Goal: Task Accomplishment & Management: Complete application form

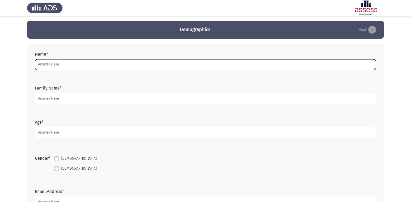
click at [182, 64] on input "Name *" at bounding box center [205, 64] width 341 height 11
type input "إ"
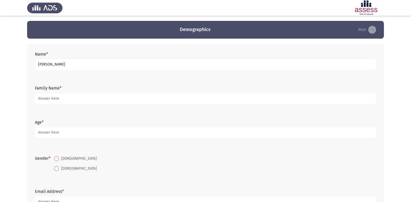
type input "[PERSON_NAME]"
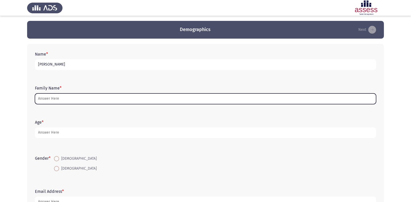
click at [145, 102] on input "Family Name *" at bounding box center [205, 98] width 341 height 11
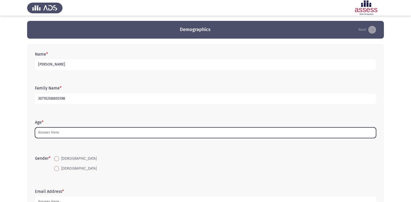
click at [86, 131] on input "Age *" at bounding box center [205, 132] width 341 height 11
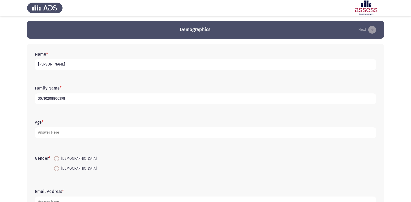
click at [97, 98] on input "30710208800398" at bounding box center [205, 98] width 341 height 11
type input "30710208800398 [GEOGRAPHIC_DATA]"
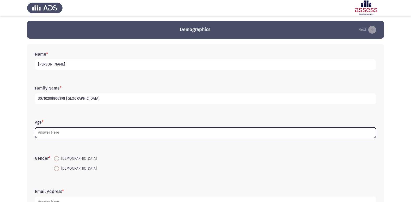
click at [56, 129] on input "Age *" at bounding box center [205, 132] width 341 height 11
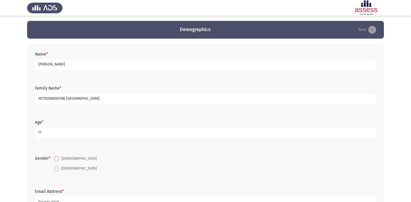
type input "17"
click at [57, 157] on span at bounding box center [56, 158] width 5 height 5
click at [57, 157] on input "[DEMOGRAPHIC_DATA]" at bounding box center [56, 158] width 5 height 5
radio input "true"
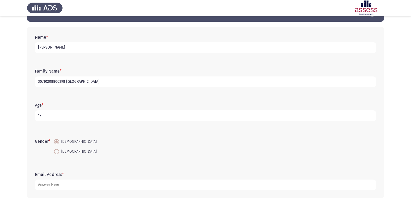
scroll to position [26, 0]
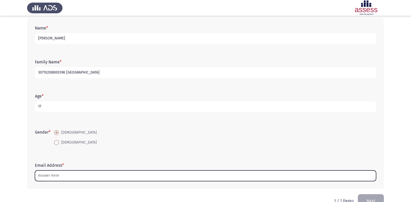
click at [75, 178] on input "Email Address *" at bounding box center [205, 175] width 341 height 11
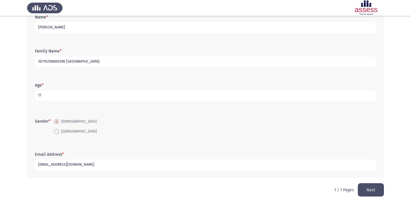
scroll to position [39, 0]
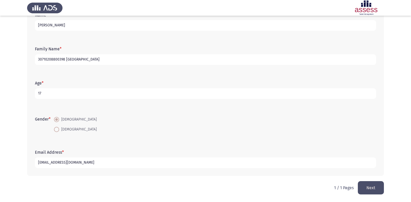
type input "[EMAIL_ADDRESS][DOMAIN_NAME]"
click at [370, 184] on button "Next" at bounding box center [371, 187] width 26 height 13
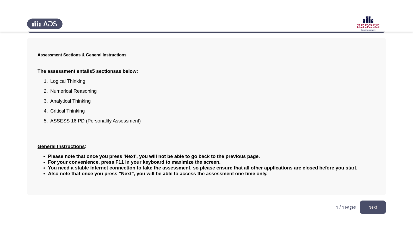
scroll to position [0, 0]
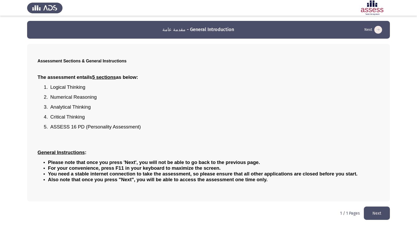
click at [369, 201] on button "Next" at bounding box center [377, 212] width 26 height 13
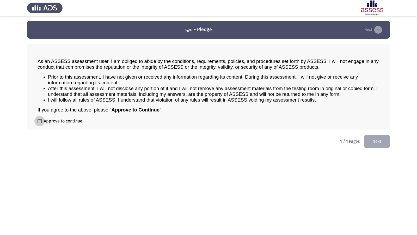
click at [40, 121] on span at bounding box center [40, 121] width 4 height 4
click at [40, 123] on input "Approve to continue" at bounding box center [39, 123] width 0 height 0
checkbox input "true"
click at [384, 143] on button "Next" at bounding box center [377, 140] width 26 height 13
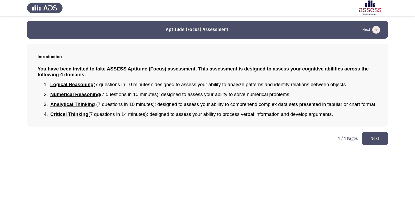
click at [375, 141] on button "Next" at bounding box center [375, 138] width 26 height 13
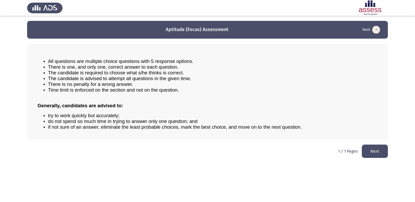
click at [369, 152] on button "Next" at bounding box center [375, 150] width 26 height 13
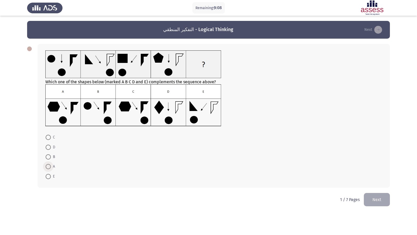
click at [48, 168] on span at bounding box center [48, 166] width 5 height 5
click at [48, 168] on input "A" at bounding box center [48, 166] width 5 height 5
radio input "true"
click at [48, 135] on span at bounding box center [48, 136] width 5 height 5
click at [48, 135] on input "C" at bounding box center [48, 136] width 5 height 5
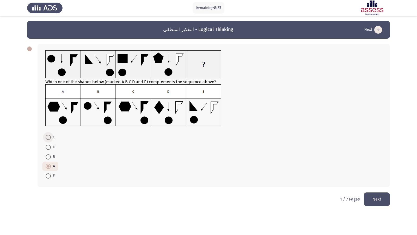
radio input "true"
click at [371, 198] on button "Next" at bounding box center [377, 198] width 26 height 13
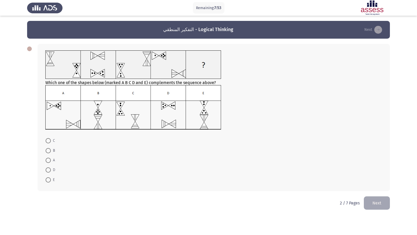
click at [50, 181] on span at bounding box center [48, 179] width 5 height 5
click at [50, 181] on input "E" at bounding box center [48, 179] width 5 height 5
radio input "true"
click at [371, 201] on button "Next" at bounding box center [377, 201] width 26 height 13
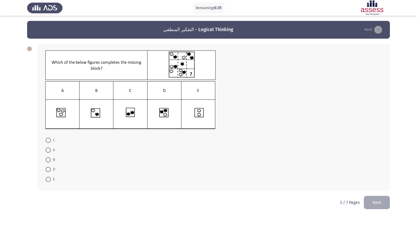
click at [50, 158] on span at bounding box center [48, 159] width 5 height 5
click at [50, 158] on input "B" at bounding box center [48, 159] width 5 height 5
radio input "true"
click at [380, 201] on button "Next" at bounding box center [377, 201] width 26 height 13
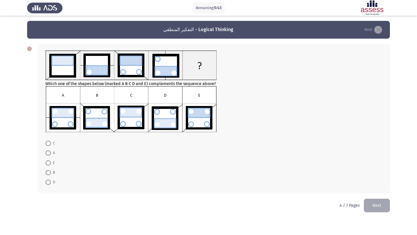
click at [47, 162] on span at bounding box center [48, 162] width 5 height 5
click at [47, 162] on input "E" at bounding box center [48, 162] width 5 height 5
radio input "true"
click at [384, 201] on button "Next" at bounding box center [377, 204] width 26 height 13
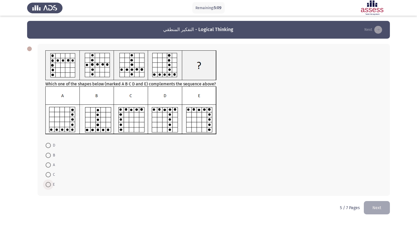
click at [50, 185] on span at bounding box center [48, 184] width 5 height 5
click at [50, 185] on input "E" at bounding box center [48, 184] width 5 height 5
radio input "true"
click at [377, 201] on button "Next" at bounding box center [377, 206] width 26 height 13
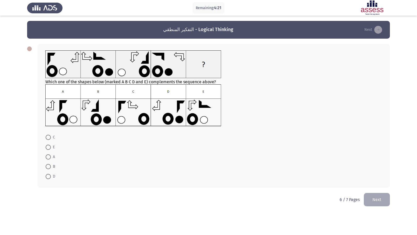
click at [47, 158] on span at bounding box center [48, 156] width 5 height 5
click at [47, 158] on input "A" at bounding box center [48, 156] width 5 height 5
radio input "true"
click at [379, 199] on button "Next" at bounding box center [377, 198] width 26 height 13
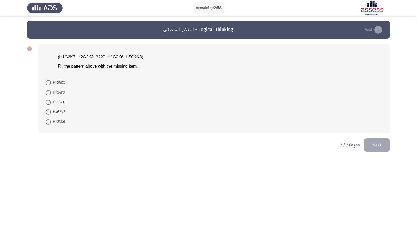
click at [47, 113] on span at bounding box center [48, 111] width 5 height 5
click at [47, 113] on input "H4G2K3" at bounding box center [48, 111] width 5 height 5
radio input "true"
click at [384, 138] on button "Next" at bounding box center [377, 144] width 26 height 13
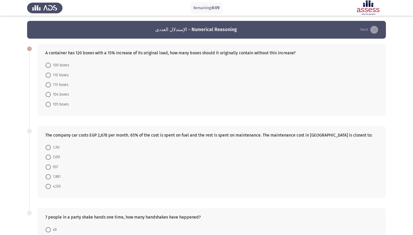
click at [52, 94] on span "104 boxes" at bounding box center [60, 94] width 18 height 6
click at [51, 94] on input "104 boxes" at bounding box center [48, 94] width 5 height 5
radio input "true"
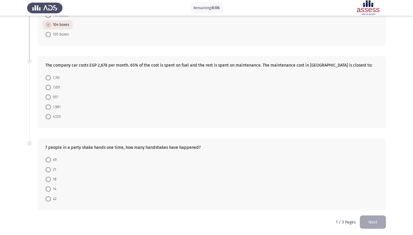
scroll to position [71, 0]
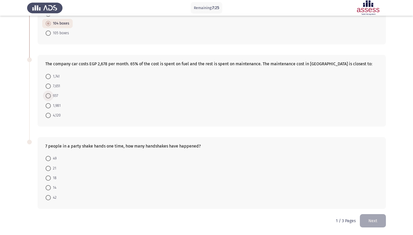
click at [51, 94] on span at bounding box center [48, 95] width 5 height 5
click at [51, 94] on input "937" at bounding box center [48, 95] width 5 height 5
radio input "true"
click at [53, 167] on span "21" at bounding box center [53, 168] width 5 height 6
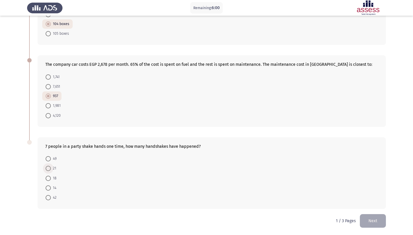
click at [51, 167] on input "21" at bounding box center [48, 167] width 5 height 5
radio input "true"
click at [377, 201] on button "Next" at bounding box center [373, 220] width 26 height 13
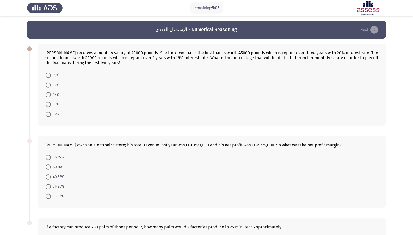
click at [48, 186] on span at bounding box center [48, 186] width 0 height 0
click at [48, 186] on input "39.86%" at bounding box center [48, 186] width 5 height 5
radio input "true"
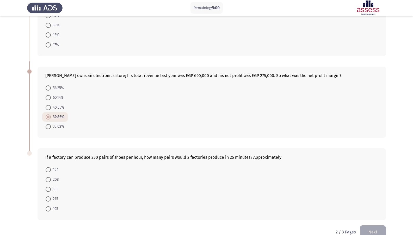
scroll to position [81, 0]
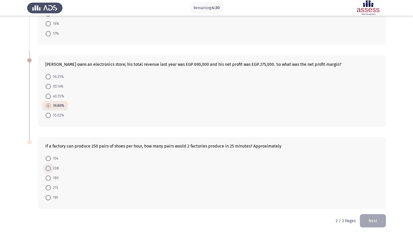
click at [48, 166] on span at bounding box center [48, 167] width 5 height 5
click at [48, 166] on input "208" at bounding box center [48, 167] width 5 height 5
radio input "true"
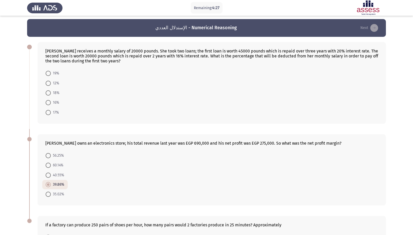
scroll to position [0, 0]
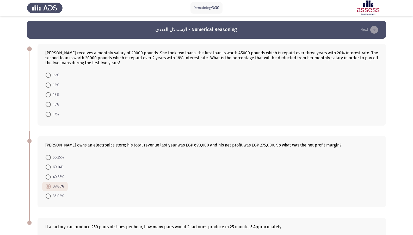
click at [49, 85] on span at bounding box center [48, 84] width 5 height 5
click at [49, 85] on input "12%" at bounding box center [48, 84] width 5 height 5
radio input "true"
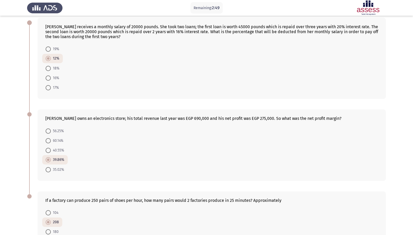
scroll to position [80, 0]
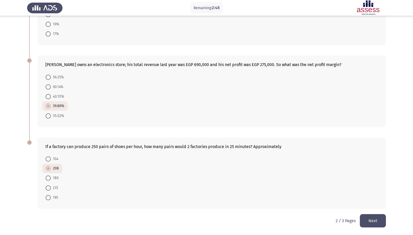
click at [372, 201] on button "Next" at bounding box center [373, 220] width 26 height 13
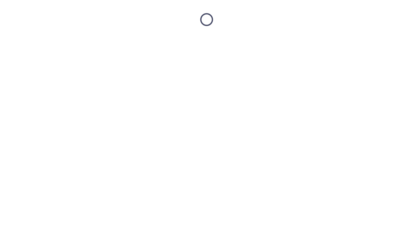
scroll to position [0, 0]
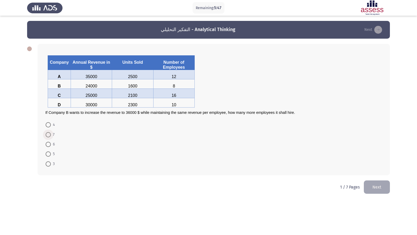
click at [50, 132] on span at bounding box center [48, 134] width 5 height 5
click at [50, 132] on input "7" at bounding box center [48, 134] width 5 height 5
radio input "true"
click at [375, 186] on button "Next" at bounding box center [377, 186] width 26 height 13
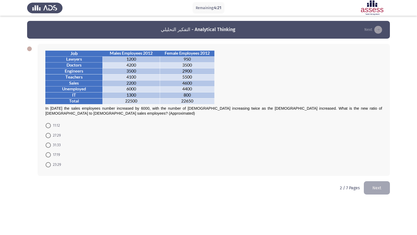
click at [49, 136] on span at bounding box center [48, 135] width 5 height 5
click at [49, 136] on input "27:29" at bounding box center [48, 135] width 5 height 5
radio input "true"
click at [369, 183] on button "Next" at bounding box center [377, 186] width 26 height 13
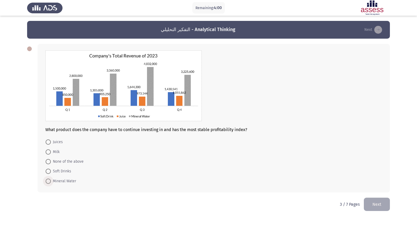
click at [50, 181] on span at bounding box center [48, 180] width 5 height 5
click at [50, 181] on input "Mineral Water" at bounding box center [48, 180] width 5 height 5
radio input "true"
click at [59, 141] on span "Juices" at bounding box center [57, 142] width 12 height 6
click at [51, 141] on input "Juices" at bounding box center [48, 141] width 5 height 5
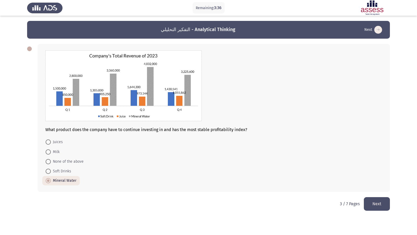
radio input "true"
click at [376, 200] on button "Next" at bounding box center [377, 203] width 26 height 13
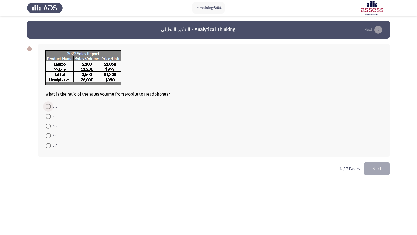
click at [49, 105] on span at bounding box center [48, 106] width 5 height 5
click at [49, 105] on input "2:5" at bounding box center [48, 106] width 5 height 5
radio input "true"
drag, startPoint x: 371, startPoint y: 167, endPoint x: 366, endPoint y: 163, distance: 6.0
click at [369, 165] on button "Next" at bounding box center [377, 167] width 26 height 13
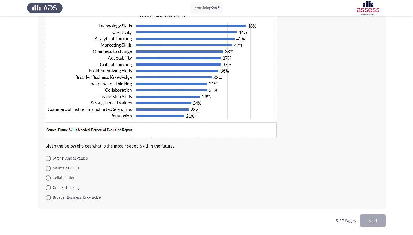
scroll to position [15, 0]
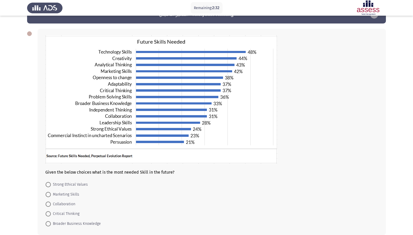
click at [67, 190] on mat-radio-button "Marketing Skills" at bounding box center [62, 194] width 40 height 10
click at [67, 192] on span "Marketing Skills" at bounding box center [65, 194] width 28 height 6
click at [51, 192] on input "Marketing Skills" at bounding box center [48, 194] width 5 height 5
radio input "true"
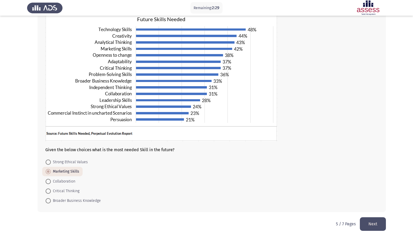
scroll to position [41, 0]
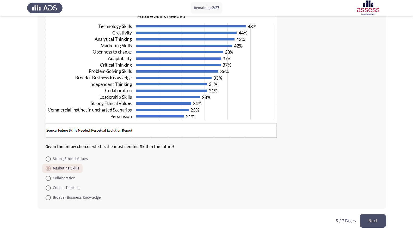
click at [376, 201] on button "Next" at bounding box center [373, 220] width 26 height 13
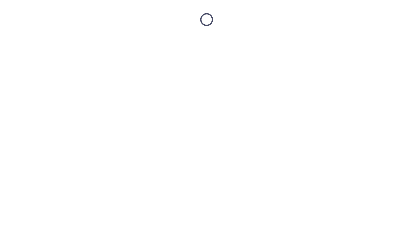
scroll to position [0, 0]
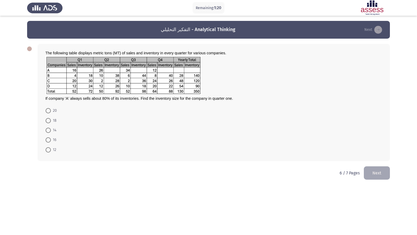
click at [46, 112] on span at bounding box center [48, 110] width 5 height 5
click at [46, 112] on input "20" at bounding box center [48, 110] width 5 height 5
radio input "true"
click at [378, 175] on button "Next" at bounding box center [377, 171] width 26 height 13
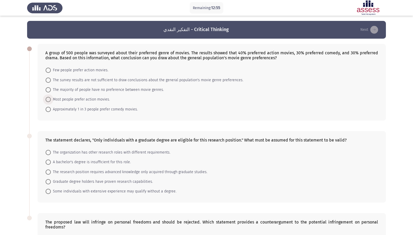
click at [101, 100] on span "Most people prefer action movies." at bounding box center [80, 99] width 59 height 6
click at [51, 100] on input "Most people prefer action movies." at bounding box center [48, 99] width 5 height 5
radio input "true"
click at [122, 112] on span "Approximately 1 in 3 people prefer comedy movies." at bounding box center [94, 109] width 87 height 6
click at [51, 111] on input "Approximately 1 in 3 people prefer comedy movies." at bounding box center [48, 108] width 5 height 5
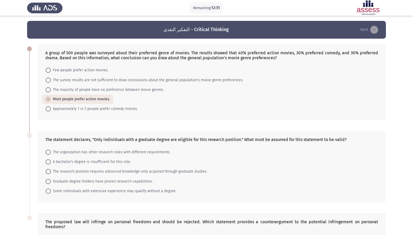
radio input "true"
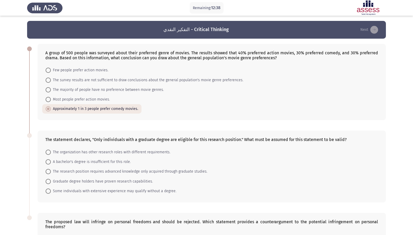
scroll to position [26, 0]
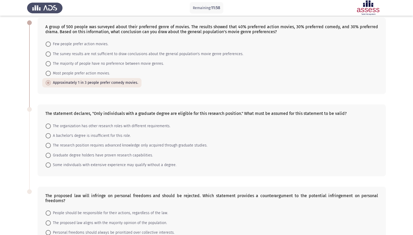
click at [194, 146] on span "The research position requires advanced knowledge only acquired through graduat…" at bounding box center [129, 145] width 157 height 6
click at [51, 146] on input "The research position requires advanced knowledge only acquired through graduat…" at bounding box center [48, 145] width 5 height 5
radio input "true"
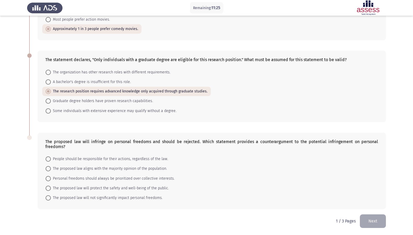
scroll to position [80, 0]
click at [93, 196] on span "The proposed law will not significantly impact personal freedoms." at bounding box center [107, 197] width 112 height 6
click at [51, 196] on input "The proposed law will not significantly impact personal freedoms." at bounding box center [48, 197] width 5 height 5
radio input "true"
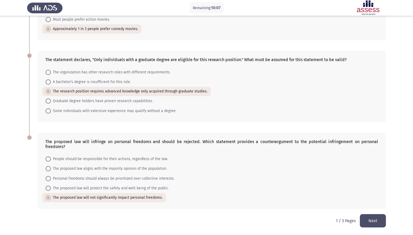
click at [361, 201] on button "Next" at bounding box center [373, 220] width 26 height 13
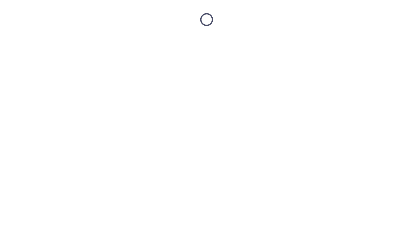
scroll to position [0, 0]
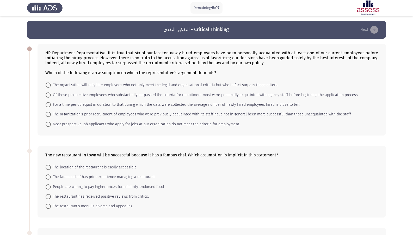
click at [74, 114] on span "The organization's prior recruitment of employees who were previously acquainte…" at bounding box center [201, 114] width 301 height 6
click at [51, 114] on input "The organization's prior recruitment of employees who were previously acquainte…" at bounding box center [48, 114] width 5 height 5
radio input "true"
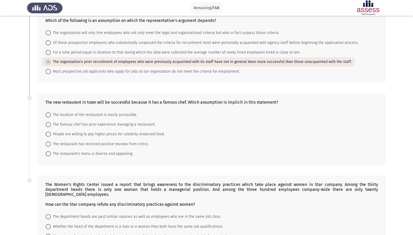
scroll to position [78, 0]
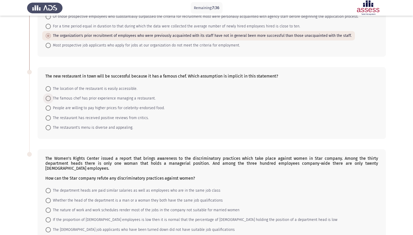
click at [140, 97] on span "The famous chef has prior experience managing a restaurant." at bounding box center [103, 98] width 105 height 6
click at [51, 97] on input "The famous chef has prior experience managing a restaurant." at bounding box center [48, 98] width 5 height 5
radio input "true"
click at [139, 107] on span "People are willing to pay higher prices for celebrity-endorsed food." at bounding box center [108, 107] width 114 height 6
click at [51, 107] on input "People are willing to pay higher prices for celebrity-endorsed food." at bounding box center [48, 107] width 5 height 5
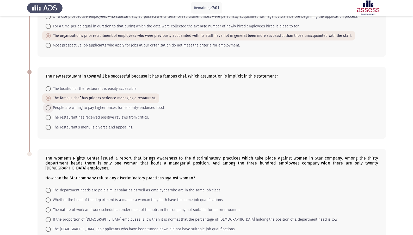
radio input "true"
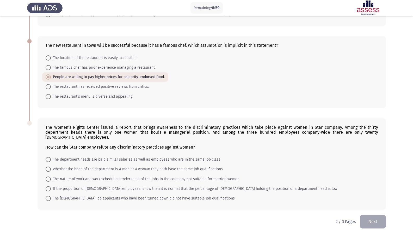
scroll to position [110, 0]
click at [75, 166] on span "Whether the head of the department is a man or a woman they both have the same …" at bounding box center [137, 168] width 172 height 6
click at [51, 166] on input "Whether the head of the department is a man or a woman they both have the same …" at bounding box center [48, 167] width 5 height 5
radio input "true"
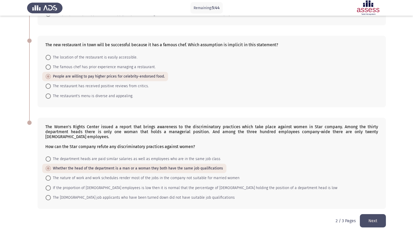
click at [75, 198] on span "The [DEMOGRAPHIC_DATA] job applicants who have been turned down did not have su…" at bounding box center [143, 197] width 184 height 6
click at [51, 198] on input "The [DEMOGRAPHIC_DATA] job applicants who have been turned down did not have su…" at bounding box center [48, 197] width 5 height 5
radio input "true"
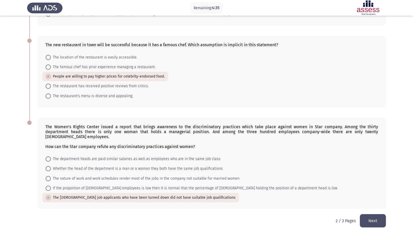
click at [371, 201] on button "Next" at bounding box center [373, 220] width 26 height 13
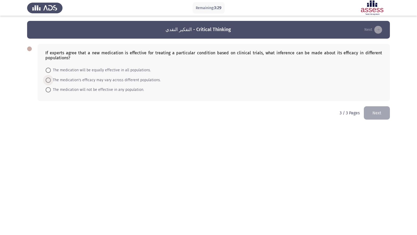
click at [110, 78] on span "The medication's efficacy may vary across different populations." at bounding box center [106, 80] width 110 height 6
click at [51, 78] on input "The medication's efficacy may vary across different populations." at bounding box center [48, 79] width 5 height 5
radio input "true"
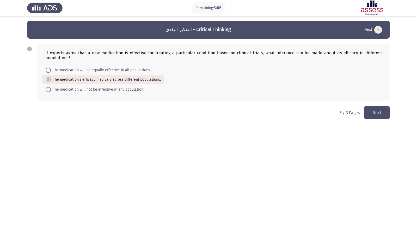
click at [385, 113] on button "Next" at bounding box center [377, 112] width 26 height 13
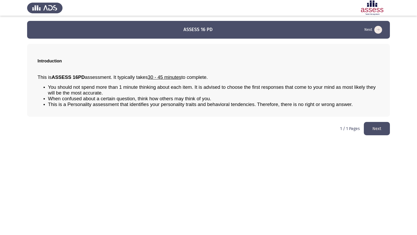
click at [377, 124] on button "Next" at bounding box center [377, 128] width 26 height 13
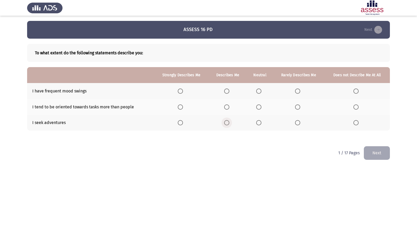
click at [228, 124] on span "Select an option" at bounding box center [226, 122] width 5 height 5
click at [228, 124] on input "Select an option" at bounding box center [226, 122] width 5 height 5
click at [297, 107] on span "Select an option" at bounding box center [297, 106] width 5 height 5
click at [297, 107] on input "Select an option" at bounding box center [297, 106] width 5 height 5
click at [300, 89] on span "Select an option" at bounding box center [297, 90] width 5 height 5
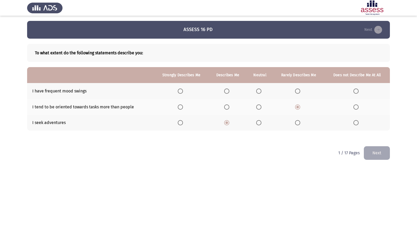
click at [300, 89] on input "Select an option" at bounding box center [297, 90] width 5 height 5
click at [259, 106] on span "Select an option" at bounding box center [258, 106] width 5 height 5
click at [259, 106] on input "Select an option" at bounding box center [258, 106] width 5 height 5
click at [370, 156] on button "Next" at bounding box center [377, 152] width 26 height 13
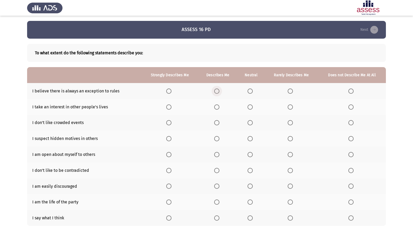
click at [219, 88] on span "Select an option" at bounding box center [216, 90] width 5 height 5
click at [219, 88] on input "Select an option" at bounding box center [216, 90] width 5 height 5
click at [217, 107] on span "Select an option" at bounding box center [216, 106] width 5 height 5
click at [217, 107] on input "Select an option" at bounding box center [216, 106] width 5 height 5
click at [216, 122] on span "Select an option" at bounding box center [216, 122] width 5 height 5
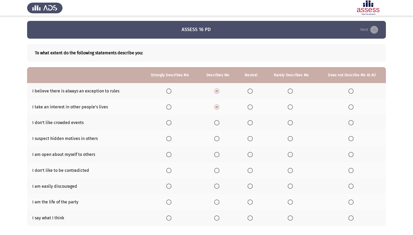
click at [216, 122] on input "Select an option" at bounding box center [216, 122] width 5 height 5
click at [352, 138] on span "Select an option" at bounding box center [350, 138] width 5 height 5
click at [352, 138] on input "Select an option" at bounding box center [350, 138] width 5 height 5
click at [251, 153] on span "Select an option" at bounding box center [250, 154] width 5 height 5
click at [251, 153] on input "Select an option" at bounding box center [250, 154] width 5 height 5
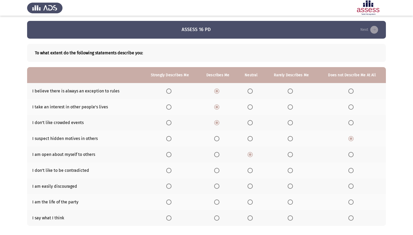
click at [352, 170] on span "Select an option" at bounding box center [350, 170] width 5 height 5
click at [352, 170] on input "Select an option" at bounding box center [350, 170] width 5 height 5
click at [352, 187] on span "Select an option" at bounding box center [350, 185] width 5 height 5
click at [352, 187] on input "Select an option" at bounding box center [350, 185] width 5 height 5
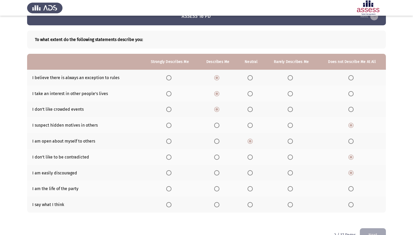
scroll to position [1, 0]
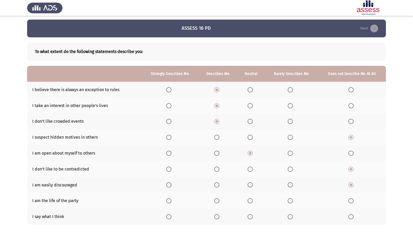
click at [215, 201] on span "Select an option" at bounding box center [216, 216] width 5 height 5
click at [215, 201] on input "Select an option" at bounding box center [216, 216] width 5 height 5
click at [253, 199] on span "Select an option" at bounding box center [250, 200] width 5 height 5
click at [253, 199] on input "Select an option" at bounding box center [250, 200] width 5 height 5
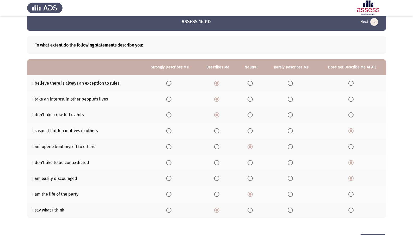
scroll to position [27, 0]
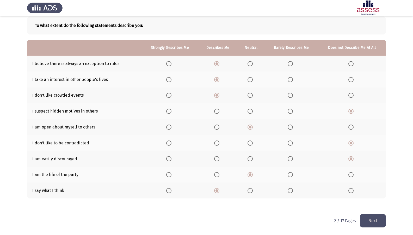
click at [377, 201] on button "Next" at bounding box center [373, 220] width 26 height 13
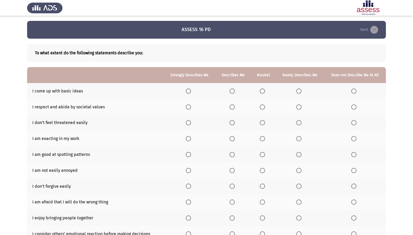
click at [298, 96] on th at bounding box center [300, 91] width 48 height 16
click at [299, 88] on th at bounding box center [300, 91] width 48 height 16
click at [303, 95] on th at bounding box center [300, 91] width 48 height 16
click at [306, 88] on th at bounding box center [300, 91] width 48 height 16
click at [302, 90] on label "Select an option" at bounding box center [299, 90] width 7 height 5
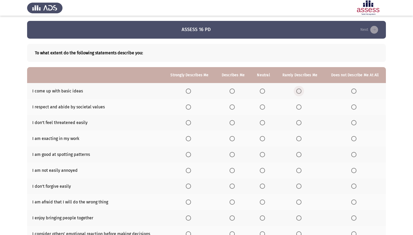
click at [301, 90] on input "Select an option" at bounding box center [298, 90] width 5 height 5
click at [232, 124] on span "Select an option" at bounding box center [232, 122] width 5 height 5
click at [232, 124] on input "Select an option" at bounding box center [232, 122] width 5 height 5
click at [234, 108] on span "Select an option" at bounding box center [232, 106] width 5 height 5
click at [234, 108] on input "Select an option" at bounding box center [232, 106] width 5 height 5
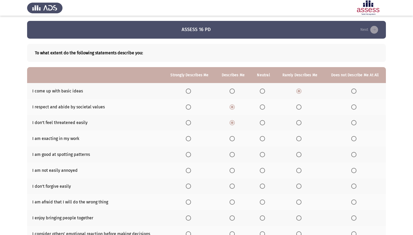
click at [263, 136] on span "Select an option" at bounding box center [262, 138] width 5 height 5
click at [263, 136] on input "Select an option" at bounding box center [262, 138] width 5 height 5
click at [189, 151] on th at bounding box center [190, 154] width 52 height 16
click at [234, 152] on span "Select an option" at bounding box center [232, 154] width 5 height 5
click at [234, 152] on input "Select an option" at bounding box center [232, 154] width 5 height 5
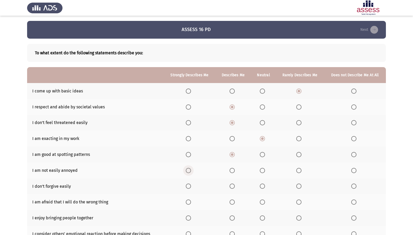
click at [191, 170] on span "Select an option" at bounding box center [188, 170] width 5 height 5
click at [191, 170] on input "Select an option" at bounding box center [188, 170] width 5 height 5
click at [352, 184] on span "Select an option" at bounding box center [353, 185] width 5 height 5
click at [352, 184] on input "Select an option" at bounding box center [353, 185] width 5 height 5
click at [262, 201] on span "Select an option" at bounding box center [262, 202] width 0 height 0
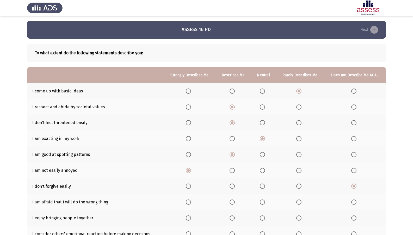
click at [263, 201] on input "Select an option" at bounding box center [262, 201] width 5 height 5
click at [264, 201] on span "Select an option" at bounding box center [262, 217] width 5 height 5
click at [264, 201] on input "Select an option" at bounding box center [262, 217] width 5 height 5
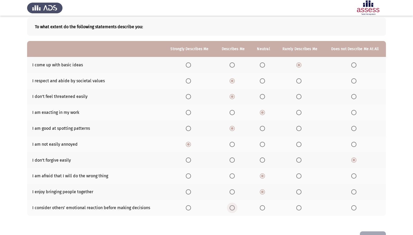
click at [233, 201] on span "Select an option" at bounding box center [232, 207] width 5 height 5
click at [233, 201] on input "Select an option" at bounding box center [232, 207] width 5 height 5
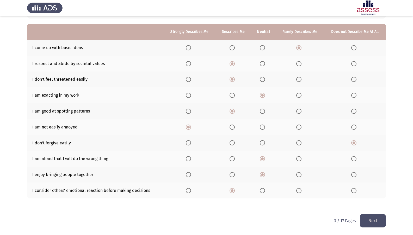
click at [266, 191] on label "Select an option" at bounding box center [263, 190] width 7 height 5
click at [265, 191] on input "Select an option" at bounding box center [262, 190] width 5 height 5
click at [370, 201] on button "Next" at bounding box center [373, 220] width 26 height 13
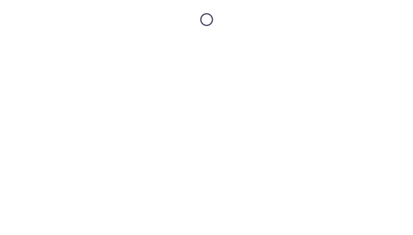
scroll to position [0, 0]
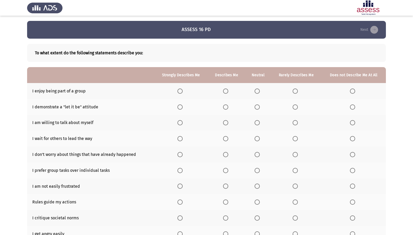
click at [222, 91] on th at bounding box center [226, 91] width 37 height 16
click at [225, 88] on th at bounding box center [226, 91] width 37 height 16
click at [225, 92] on span "Select an option" at bounding box center [225, 90] width 5 height 5
click at [225, 92] on input "Select an option" at bounding box center [225, 90] width 5 height 5
click at [225, 105] on span "Select an option" at bounding box center [225, 106] width 5 height 5
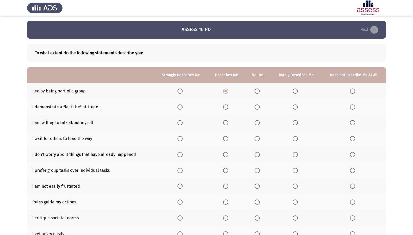
click at [225, 105] on input "Select an option" at bounding box center [225, 106] width 5 height 5
click at [228, 122] on span "Select an option" at bounding box center [225, 122] width 5 height 5
click at [228, 122] on input "Select an option" at bounding box center [225, 122] width 5 height 5
click at [293, 139] on span "Select an option" at bounding box center [295, 138] width 5 height 5
click at [293, 139] on input "Select an option" at bounding box center [295, 138] width 5 height 5
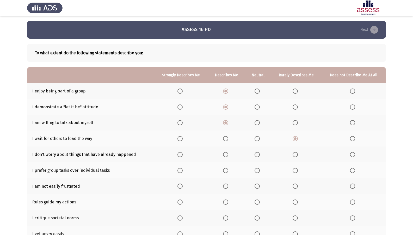
click at [258, 155] on span "Select an option" at bounding box center [257, 154] width 5 height 5
click at [258, 155] on input "Select an option" at bounding box center [257, 154] width 5 height 5
click at [296, 156] on span "Select an option" at bounding box center [295, 154] width 5 height 5
click at [296, 156] on input "Select an option" at bounding box center [295, 154] width 5 height 5
click at [226, 151] on th at bounding box center [226, 154] width 37 height 16
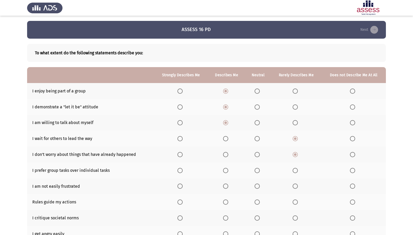
click at [226, 159] on th at bounding box center [226, 154] width 37 height 16
click at [226, 155] on span "Select an option" at bounding box center [225, 154] width 5 height 5
click at [226, 155] on input "Select an option" at bounding box center [225, 154] width 5 height 5
click at [224, 169] on span "Select an option" at bounding box center [225, 170] width 5 height 5
click at [224, 169] on input "Select an option" at bounding box center [225, 170] width 5 height 5
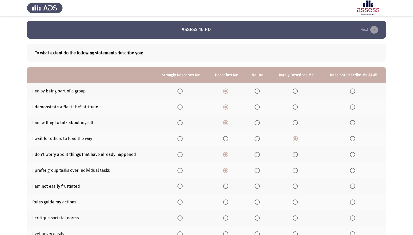
click at [183, 187] on span "Select an option" at bounding box center [179, 185] width 5 height 5
click at [183, 187] on input "Select an option" at bounding box center [179, 185] width 5 height 5
click at [225, 185] on span "Select an option" at bounding box center [225, 185] width 5 height 5
click at [225, 185] on input "Select an option" at bounding box center [225, 185] width 5 height 5
click at [258, 201] on span "Select an option" at bounding box center [257, 201] width 5 height 5
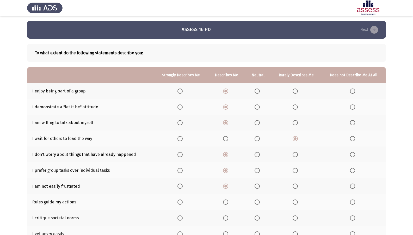
click at [258, 201] on input "Select an option" at bounding box center [257, 201] width 5 height 5
click at [257, 201] on span "Select an option" at bounding box center [257, 217] width 5 height 5
click at [257, 201] on input "Select an option" at bounding box center [257, 217] width 5 height 5
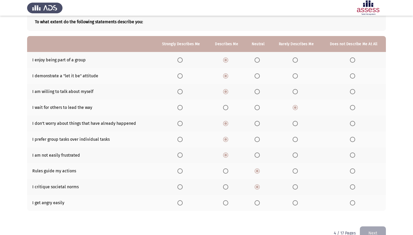
scroll to position [43, 0]
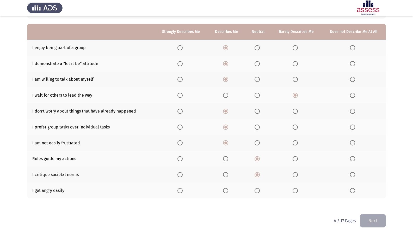
click at [353, 190] on span "Select an option" at bounding box center [353, 190] width 0 height 0
click at [352, 190] on input "Select an option" at bounding box center [352, 190] width 5 height 5
click at [368, 201] on button "Next" at bounding box center [373, 220] width 26 height 13
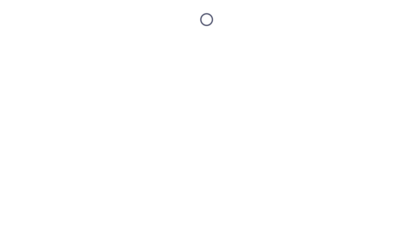
scroll to position [0, 0]
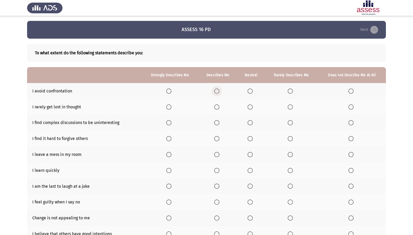
click at [218, 91] on span "Select an option" at bounding box center [216, 90] width 5 height 5
click at [218, 91] on input "Select an option" at bounding box center [216, 90] width 5 height 5
click at [248, 108] on th at bounding box center [251, 107] width 27 height 16
click at [250, 107] on span "Select an option" at bounding box center [250, 106] width 5 height 5
click at [250, 107] on input "Select an option" at bounding box center [250, 106] width 5 height 5
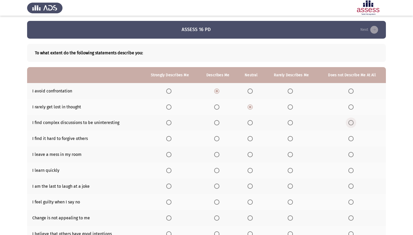
click at [351, 122] on span "Select an option" at bounding box center [350, 122] width 5 height 5
click at [351, 122] on input "Select an option" at bounding box center [350, 122] width 5 height 5
click at [350, 139] on span "Select an option" at bounding box center [350, 138] width 5 height 5
click at [350, 139] on input "Select an option" at bounding box center [350, 138] width 5 height 5
click at [217, 153] on span "Select an option" at bounding box center [216, 154] width 5 height 5
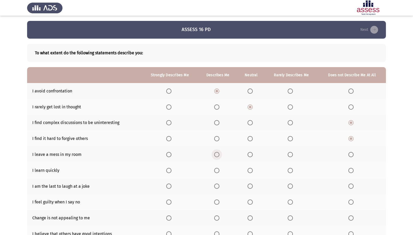
click at [217, 153] on input "Select an option" at bounding box center [216, 154] width 5 height 5
click at [171, 169] on span "Select an option" at bounding box center [168, 170] width 5 height 5
click at [171, 169] on input "Select an option" at bounding box center [168, 170] width 5 height 5
click at [289, 188] on span "Select an option" at bounding box center [290, 185] width 5 height 5
click at [289, 188] on input "Select an option" at bounding box center [290, 185] width 5 height 5
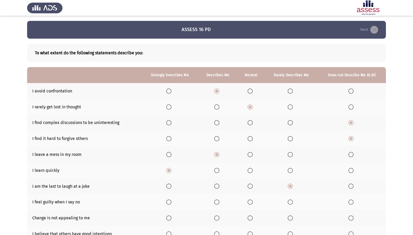
click at [250, 201] on span "Select an option" at bounding box center [250, 217] width 5 height 5
click at [250, 201] on input "Select an option" at bounding box center [250, 217] width 5 height 5
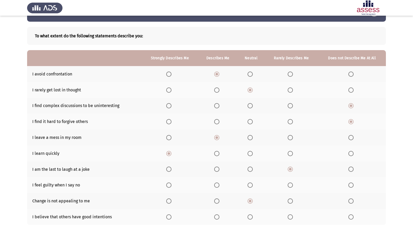
scroll to position [26, 0]
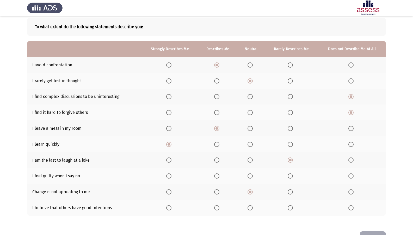
click at [246, 201] on th at bounding box center [251, 207] width 27 height 16
click at [251, 201] on span "Select an option" at bounding box center [250, 207] width 5 height 5
click at [251, 201] on input "Select an option" at bounding box center [250, 207] width 5 height 5
click at [169, 127] on span "Select an option" at bounding box center [168, 128] width 5 height 5
click at [169, 127] on input "Select an option" at bounding box center [168, 128] width 5 height 5
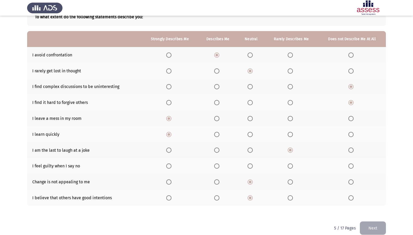
scroll to position [17, 0]
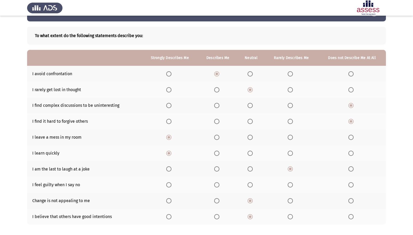
click at [248, 182] on span "Select an option" at bounding box center [250, 184] width 5 height 5
click at [248, 182] on input "Select an option" at bounding box center [250, 184] width 5 height 5
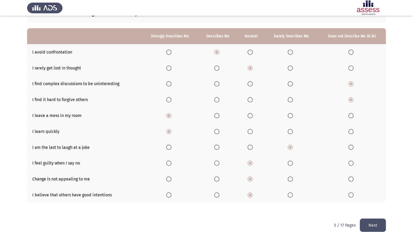
scroll to position [43, 0]
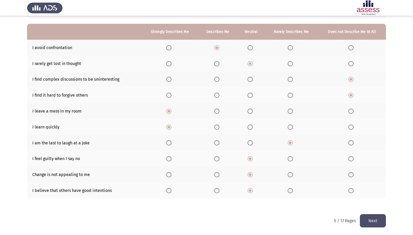
click at [375, 201] on button "Next" at bounding box center [373, 220] width 26 height 13
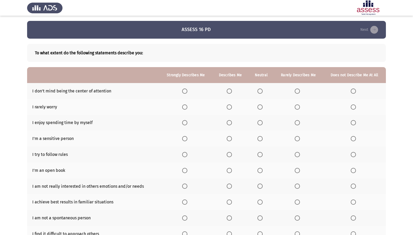
click at [230, 104] on span "Select an option" at bounding box center [229, 106] width 5 height 5
click at [230, 104] on input "Select an option" at bounding box center [229, 106] width 5 height 5
click at [263, 93] on span "Select an option" at bounding box center [259, 90] width 5 height 5
click at [263, 93] on input "Select an option" at bounding box center [259, 90] width 5 height 5
click at [231, 121] on span "Select an option" at bounding box center [229, 122] width 5 height 5
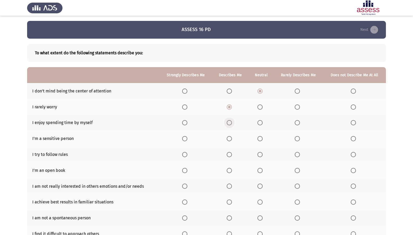
click at [231, 121] on input "Select an option" at bounding box center [229, 122] width 5 height 5
click at [299, 137] on span "Select an option" at bounding box center [297, 138] width 5 height 5
click at [299, 137] on input "Select an option" at bounding box center [297, 138] width 5 height 5
click at [355, 170] on span "Select an option" at bounding box center [353, 170] width 5 height 5
click at [355, 170] on input "Select an option" at bounding box center [353, 170] width 5 height 5
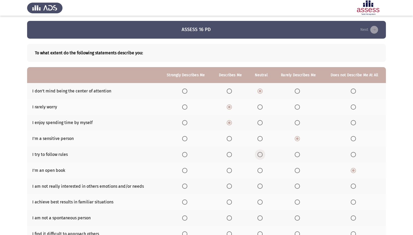
click at [262, 153] on span "Select an option" at bounding box center [259, 154] width 5 height 5
click at [262, 153] on input "Select an option" at bounding box center [259, 154] width 5 height 5
click at [296, 183] on span "Select an option" at bounding box center [297, 185] width 5 height 5
click at [296, 183] on input "Select an option" at bounding box center [297, 185] width 5 height 5
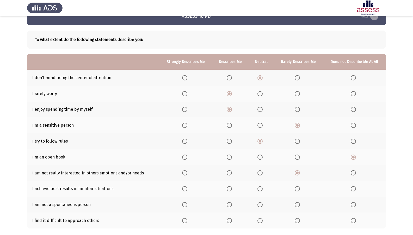
scroll to position [26, 0]
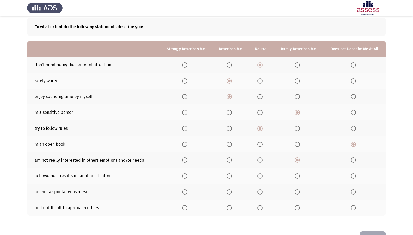
click at [230, 173] on mat-radio-button "Select an option" at bounding box center [230, 175] width 7 height 5
click at [298, 201] on th at bounding box center [298, 207] width 49 height 16
click at [298, 201] on span "Select an option" at bounding box center [297, 207] width 5 height 5
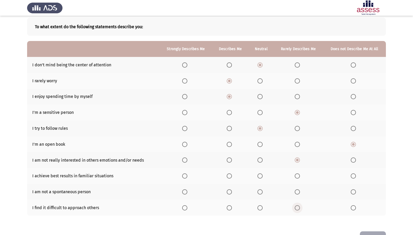
click at [298, 201] on input "Select an option" at bounding box center [297, 207] width 5 height 5
click at [233, 176] on label "Select an option" at bounding box center [230, 175] width 7 height 5
click at [232, 176] on input "Select an option" at bounding box center [229, 175] width 5 height 5
click at [260, 192] on span "Select an option" at bounding box center [260, 192] width 0 height 0
click at [260, 191] on input "Select an option" at bounding box center [259, 191] width 5 height 5
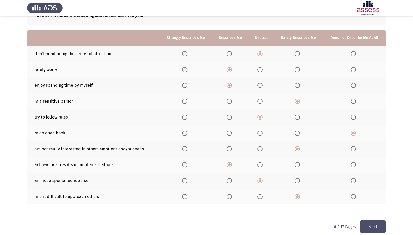
scroll to position [43, 0]
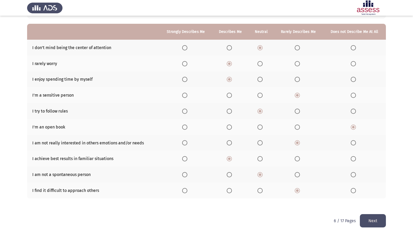
click at [377, 201] on button "Next" at bounding box center [373, 220] width 26 height 13
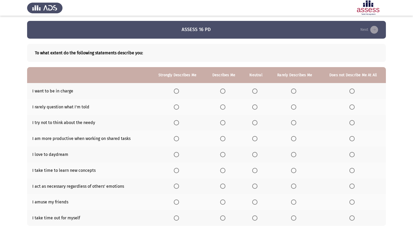
click at [255, 91] on span "Select an option" at bounding box center [254, 90] width 5 height 5
click at [255, 91] on input "Select an option" at bounding box center [254, 90] width 5 height 5
click at [259, 108] on label "Select an option" at bounding box center [255, 106] width 7 height 5
click at [257, 108] on input "Select an option" at bounding box center [254, 106] width 5 height 5
click at [300, 121] on th at bounding box center [294, 123] width 51 height 16
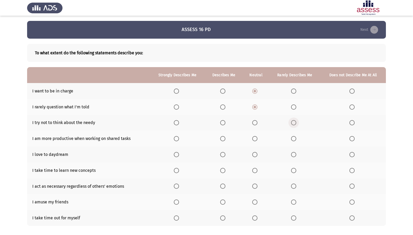
click at [296, 123] on span "Select an option" at bounding box center [293, 122] width 5 height 5
click at [296, 123] on input "Select an option" at bounding box center [293, 122] width 5 height 5
click at [225, 137] on span "Select an option" at bounding box center [222, 138] width 5 height 5
click at [225, 137] on input "Select an option" at bounding box center [222, 138] width 5 height 5
click at [257, 155] on span "Select an option" at bounding box center [254, 154] width 5 height 5
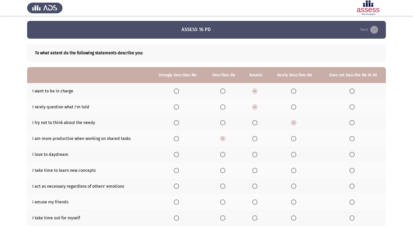
click at [257, 155] on input "Select an option" at bounding box center [254, 154] width 5 height 5
click at [255, 169] on span "Select an option" at bounding box center [254, 170] width 5 height 5
click at [255, 169] on input "Select an option" at bounding box center [254, 170] width 5 height 5
click at [296, 186] on span "Select an option" at bounding box center [293, 185] width 5 height 5
click at [296, 186] on input "Select an option" at bounding box center [293, 185] width 5 height 5
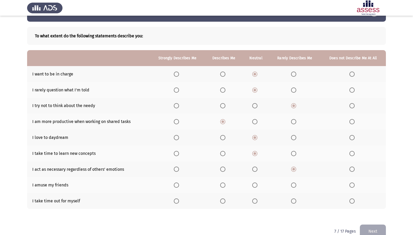
scroll to position [26, 0]
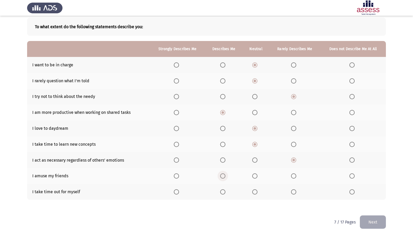
click at [227, 176] on label "Select an option" at bounding box center [223, 175] width 7 height 5
click at [225, 176] on input "Select an option" at bounding box center [222, 175] width 5 height 5
click at [257, 190] on span "Select an option" at bounding box center [254, 191] width 5 height 5
click at [257, 190] on input "Select an option" at bounding box center [254, 191] width 5 height 5
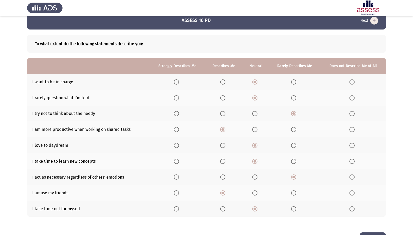
scroll to position [0, 0]
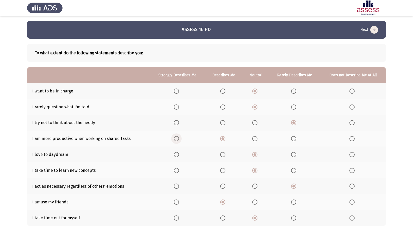
click at [179, 140] on span "Select an option" at bounding box center [176, 138] width 5 height 5
click at [179, 140] on input "Select an option" at bounding box center [176, 138] width 5 height 5
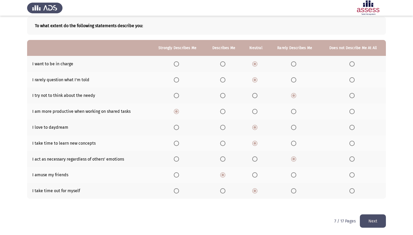
scroll to position [27, 0]
click at [377, 201] on button "Next" at bounding box center [373, 220] width 26 height 13
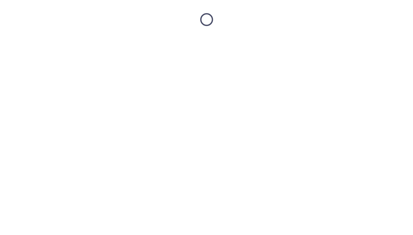
scroll to position [0, 0]
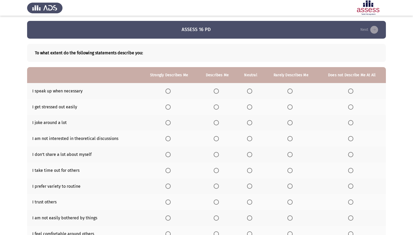
click at [214, 88] on span "Select an option" at bounding box center [216, 90] width 5 height 5
click at [214, 88] on input "Select an option" at bounding box center [216, 90] width 5 height 5
click at [290, 109] on span "Select an option" at bounding box center [289, 106] width 5 height 5
click at [290, 109] on input "Select an option" at bounding box center [289, 106] width 5 height 5
click at [171, 123] on label "Select an option" at bounding box center [168, 122] width 7 height 5
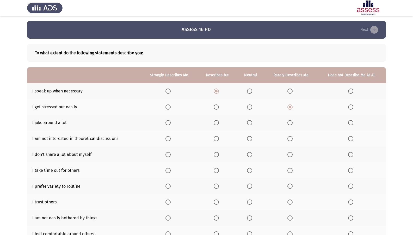
click at [171, 123] on input "Select an option" at bounding box center [167, 122] width 5 height 5
drag, startPoint x: 252, startPoint y: 140, endPoint x: 257, endPoint y: 138, distance: 5.1
click at [257, 138] on th at bounding box center [250, 138] width 27 height 16
click at [216, 156] on span "Select an option" at bounding box center [216, 154] width 5 height 5
click at [216, 156] on input "Select an option" at bounding box center [216, 154] width 5 height 5
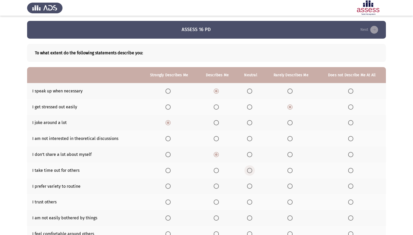
click at [252, 170] on span "Select an option" at bounding box center [249, 170] width 5 height 5
click at [252, 170] on input "Select an option" at bounding box center [249, 170] width 5 height 5
click at [292, 189] on th at bounding box center [290, 186] width 53 height 16
click at [292, 184] on span "Select an option" at bounding box center [289, 185] width 5 height 5
click at [292, 184] on input "Select an option" at bounding box center [289, 185] width 5 height 5
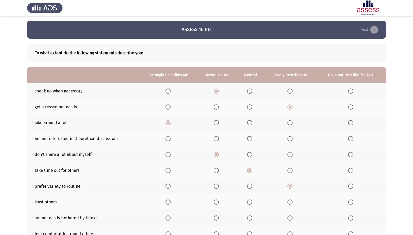
click at [248, 201] on span "Select an option" at bounding box center [249, 201] width 5 height 5
click at [248, 201] on input "Select an option" at bounding box center [249, 201] width 5 height 5
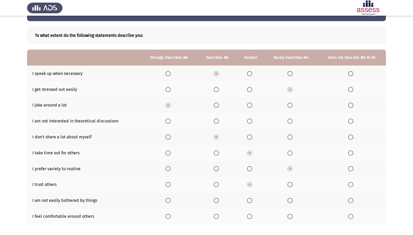
scroll to position [26, 0]
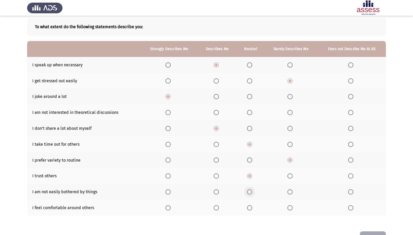
click at [249, 193] on span "Select an option" at bounding box center [249, 191] width 5 height 5
click at [249, 193] on input "Select an option" at bounding box center [249, 191] width 5 height 5
click at [251, 201] on span "Select an option" at bounding box center [249, 207] width 5 height 5
click at [251, 201] on input "Select an option" at bounding box center [249, 207] width 5 height 5
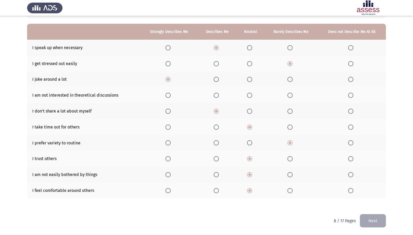
click at [251, 91] on th at bounding box center [250, 95] width 27 height 16
click at [248, 97] on span "Select an option" at bounding box center [249, 95] width 5 height 5
click at [248, 97] on input "Select an option" at bounding box center [249, 95] width 5 height 5
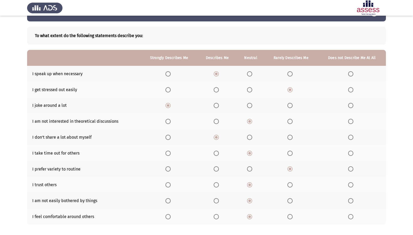
scroll to position [0, 0]
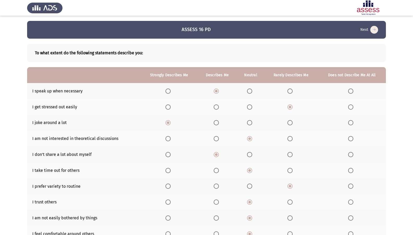
click at [290, 137] on span "Select an option" at bounding box center [289, 138] width 5 height 5
click at [290, 137] on input "Select an option" at bounding box center [289, 138] width 5 height 5
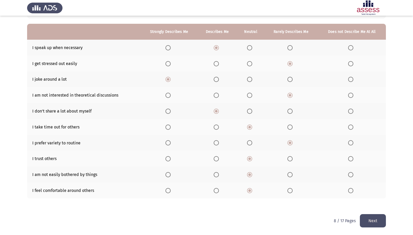
click at [288, 156] on span "Select an option" at bounding box center [289, 158] width 5 height 5
click at [288, 156] on input "Select an option" at bounding box center [289, 158] width 5 height 5
click at [251, 161] on span "Select an option" at bounding box center [249, 158] width 5 height 5
click at [251, 161] on input "Select an option" at bounding box center [249, 158] width 5 height 5
click at [370, 201] on button "Next" at bounding box center [373, 220] width 26 height 13
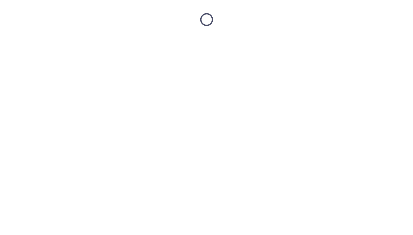
scroll to position [0, 0]
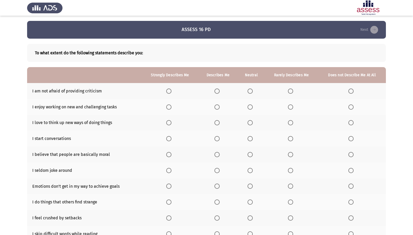
click at [249, 89] on span "Select an option" at bounding box center [250, 90] width 5 height 5
click at [249, 89] on input "Select an option" at bounding box center [250, 90] width 5 height 5
click at [170, 108] on span "Select an option" at bounding box center [168, 106] width 5 height 5
click at [170, 108] on input "Select an option" at bounding box center [168, 106] width 5 height 5
click at [219, 123] on span "Select an option" at bounding box center [216, 122] width 5 height 5
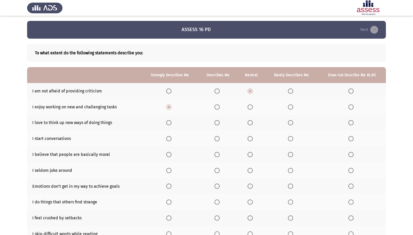
click at [219, 123] on input "Select an option" at bounding box center [216, 122] width 5 height 5
click at [251, 138] on span "Select an option" at bounding box center [250, 138] width 5 height 5
click at [251, 138] on input "Select an option" at bounding box center [250, 138] width 5 height 5
click at [290, 155] on span "Select an option" at bounding box center [290, 154] width 5 height 5
click at [290, 155] on input "Select an option" at bounding box center [290, 154] width 5 height 5
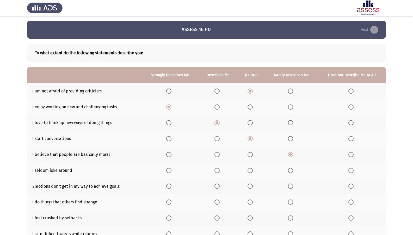
click at [250, 172] on span "Select an option" at bounding box center [250, 170] width 5 height 5
click at [250, 172] on input "Select an option" at bounding box center [250, 170] width 5 height 5
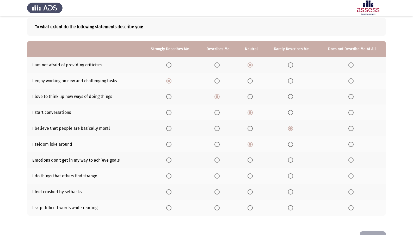
click at [250, 161] on span "Select an option" at bounding box center [250, 159] width 5 height 5
click at [250, 161] on input "Select an option" at bounding box center [250, 159] width 5 height 5
click at [214, 176] on th at bounding box center [218, 176] width 39 height 16
click at [217, 175] on span "Select an option" at bounding box center [216, 175] width 5 height 5
click at [217, 175] on input "Select an option" at bounding box center [216, 175] width 5 height 5
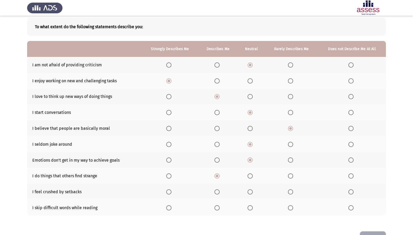
click at [218, 201] on span "Select an option" at bounding box center [216, 207] width 5 height 5
click at [218, 201] on input "Select an option" at bounding box center [216, 207] width 5 height 5
click at [219, 192] on span "Select an option" at bounding box center [216, 191] width 5 height 5
click at [219, 192] on input "Select an option" at bounding box center [216, 191] width 5 height 5
click at [379, 201] on button "Next" at bounding box center [373, 237] width 26 height 13
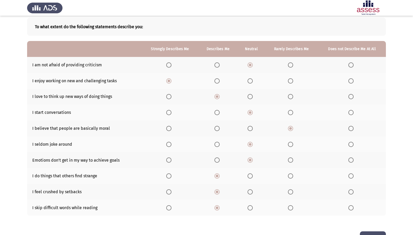
scroll to position [0, 0]
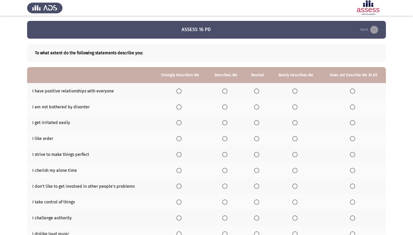
click at [227, 91] on span "Select an option" at bounding box center [224, 90] width 5 height 5
click at [227, 91] on input "Select an option" at bounding box center [224, 90] width 5 height 5
click at [297, 108] on span "Select an option" at bounding box center [294, 106] width 5 height 5
click at [297, 108] on input "Select an option" at bounding box center [294, 106] width 5 height 5
click at [355, 122] on span "Select an option" at bounding box center [352, 122] width 5 height 5
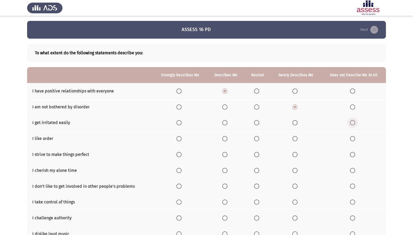
click at [355, 122] on input "Select an option" at bounding box center [352, 122] width 5 height 5
click at [225, 139] on span "Select an option" at bounding box center [224, 138] width 5 height 5
click at [225, 139] on input "Select an option" at bounding box center [224, 138] width 5 height 5
click at [226, 152] on span "Select an option" at bounding box center [224, 154] width 5 height 5
click at [226, 152] on input "Select an option" at bounding box center [224, 154] width 5 height 5
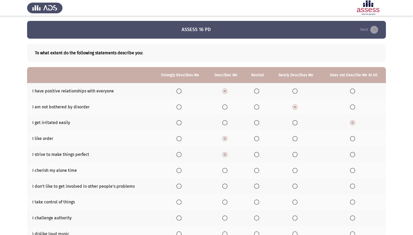
click at [226, 170] on span "Select an option" at bounding box center [224, 170] width 5 height 5
click at [226, 170] on input "Select an option" at bounding box center [224, 170] width 5 height 5
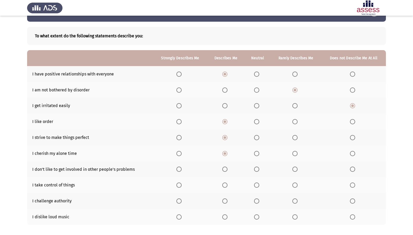
scroll to position [26, 0]
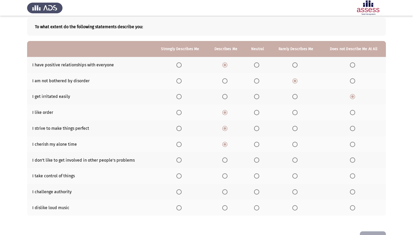
click at [297, 161] on span "Select an option" at bounding box center [294, 159] width 5 height 5
click at [297, 161] on input "Select an option" at bounding box center [294, 159] width 5 height 5
click at [258, 192] on span "Select an option" at bounding box center [256, 191] width 5 height 5
click at [258, 192] on input "Select an option" at bounding box center [256, 191] width 5 height 5
click at [258, 173] on mat-radio-button "Select an option" at bounding box center [257, 175] width 7 height 5
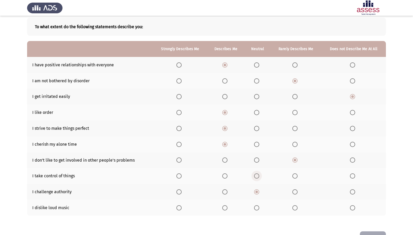
click at [258, 174] on span "Select an option" at bounding box center [256, 175] width 5 height 5
click at [258, 174] on input "Select an option" at bounding box center [256, 175] width 5 height 5
click at [256, 192] on span "Select an option" at bounding box center [256, 191] width 3 height 3
click at [256, 192] on input "Select an option" at bounding box center [256, 191] width 5 height 5
click at [256, 192] on span "Select an option" at bounding box center [256, 191] width 3 height 3
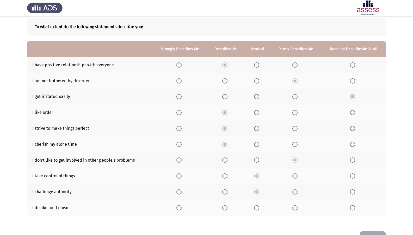
click at [256, 192] on input "Select an option" at bounding box center [256, 191] width 5 height 5
click at [181, 201] on span "Select an option" at bounding box center [178, 207] width 5 height 5
click at [181, 201] on input "Select an option" at bounding box center [178, 207] width 5 height 5
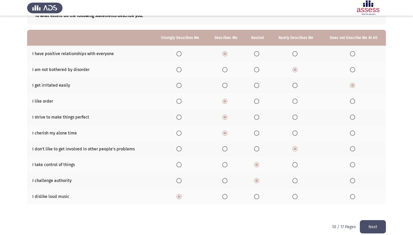
scroll to position [43, 0]
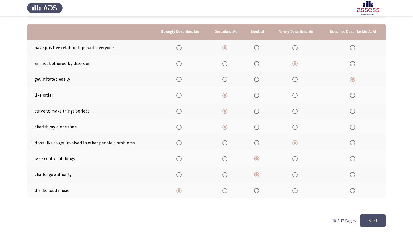
click at [372, 201] on button "Next" at bounding box center [373, 220] width 26 height 13
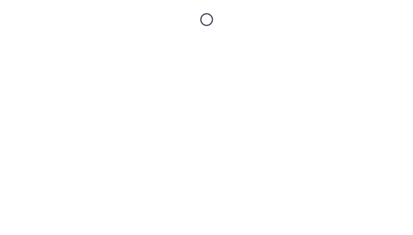
scroll to position [0, 0]
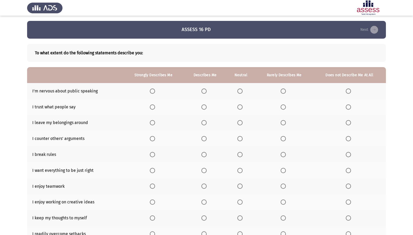
click at [288, 90] on label "Select an option" at bounding box center [284, 90] width 7 height 5
click at [286, 90] on input "Select an option" at bounding box center [283, 90] width 5 height 5
click at [283, 107] on span "Select an option" at bounding box center [283, 106] width 5 height 5
click at [283, 107] on input "Select an option" at bounding box center [283, 106] width 5 height 5
click at [207, 124] on label "Select an option" at bounding box center [204, 122] width 7 height 5
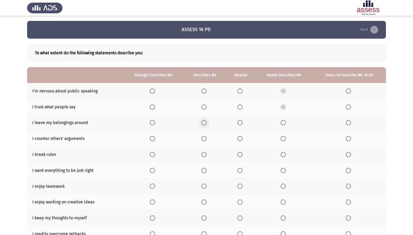
click at [207, 124] on input "Select an option" at bounding box center [203, 122] width 5 height 5
click at [162, 122] on th at bounding box center [153, 123] width 61 height 16
click at [153, 121] on span "Select an option" at bounding box center [152, 122] width 5 height 5
click at [153, 121] on input "Select an option" at bounding box center [152, 122] width 5 height 5
click at [284, 138] on span "Select an option" at bounding box center [283, 138] width 5 height 5
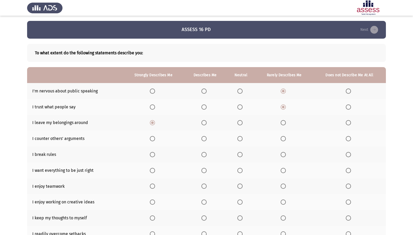
click at [284, 138] on input "Select an option" at bounding box center [283, 138] width 5 height 5
click at [239, 152] on span "Select an option" at bounding box center [239, 154] width 5 height 5
click at [239, 152] on input "Select an option" at bounding box center [239, 154] width 5 height 5
click at [239, 172] on span "Select an option" at bounding box center [239, 170] width 5 height 5
click at [239, 172] on input "Select an option" at bounding box center [239, 170] width 5 height 5
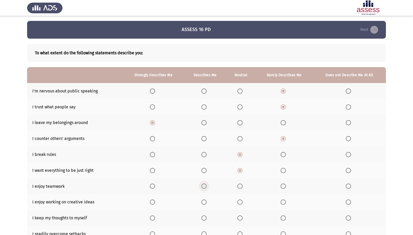
click at [207, 185] on span "Select an option" at bounding box center [203, 185] width 5 height 5
click at [207, 185] on input "Select an option" at bounding box center [203, 185] width 5 height 5
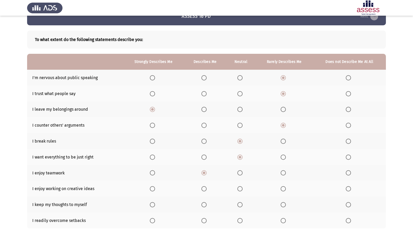
scroll to position [26, 0]
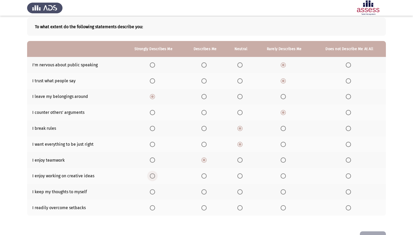
click at [154, 175] on span "Select an option" at bounding box center [152, 175] width 5 height 5
click at [154, 175] on input "Select an option" at bounding box center [152, 175] width 5 height 5
click at [241, 201] on th at bounding box center [240, 207] width 29 height 16
click at [238, 201] on span "Select an option" at bounding box center [239, 207] width 5 height 5
click at [238, 201] on input "Select an option" at bounding box center [239, 207] width 5 height 5
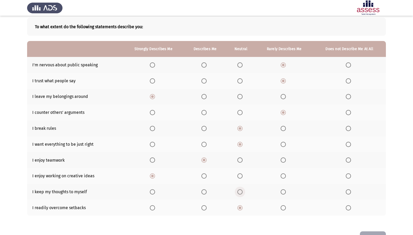
drag, startPoint x: 239, startPoint y: 190, endPoint x: 241, endPoint y: 186, distance: 4.6
click at [241, 186] on th at bounding box center [240, 191] width 29 height 16
click at [240, 191] on span "Select an option" at bounding box center [239, 191] width 5 height 5
click at [240, 191] on input "Select an option" at bounding box center [239, 191] width 5 height 5
drag, startPoint x: 216, startPoint y: 116, endPoint x: 216, endPoint y: 112, distance: 4.4
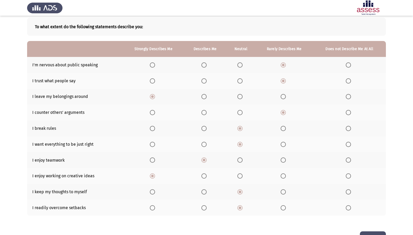
click at [380, 201] on button "Next" at bounding box center [373, 237] width 26 height 13
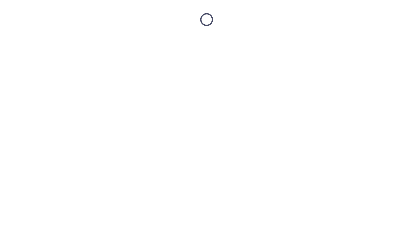
scroll to position [0, 0]
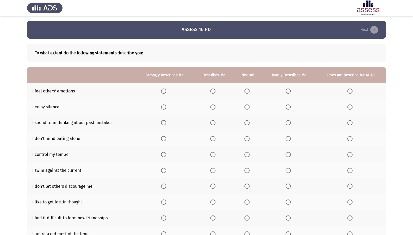
click at [212, 91] on span "Select an option" at bounding box center [212, 90] width 5 height 5
click at [212, 91] on input "Select an option" at bounding box center [212, 90] width 5 height 5
click at [212, 109] on span "Select an option" at bounding box center [212, 106] width 5 height 5
click at [212, 109] on input "Select an option" at bounding box center [212, 106] width 5 height 5
click at [248, 122] on span "Select an option" at bounding box center [246, 122] width 5 height 5
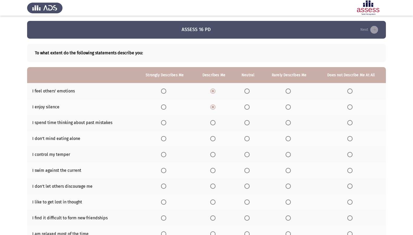
click at [248, 122] on input "Select an option" at bounding box center [246, 122] width 5 height 5
click at [288, 139] on span "Select an option" at bounding box center [288, 138] width 5 height 5
click at [288, 139] on input "Select an option" at bounding box center [288, 138] width 5 height 5
click at [214, 155] on span "Select an option" at bounding box center [212, 154] width 5 height 5
click at [214, 155] on input "Select an option" at bounding box center [212, 154] width 5 height 5
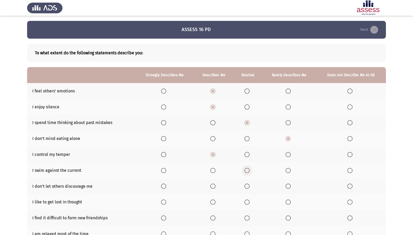
click at [249, 170] on span "Select an option" at bounding box center [246, 170] width 5 height 5
click at [249, 170] on input "Select an option" at bounding box center [246, 170] width 5 height 5
click at [213, 188] on span "Select an option" at bounding box center [212, 185] width 5 height 5
click at [213, 188] on input "Select an option" at bounding box center [212, 185] width 5 height 5
click at [215, 201] on span "Select an option" at bounding box center [212, 201] width 5 height 5
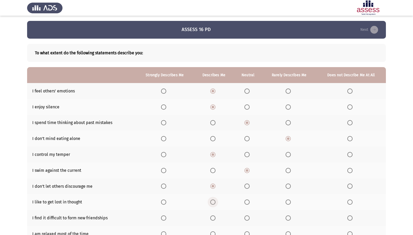
click at [215, 201] on input "Select an option" at bounding box center [212, 201] width 5 height 5
click at [247, 201] on span "Select an option" at bounding box center [246, 217] width 5 height 5
click at [247, 201] on input "Select an option" at bounding box center [246, 217] width 5 height 5
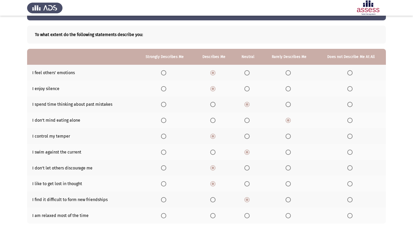
scroll to position [26, 0]
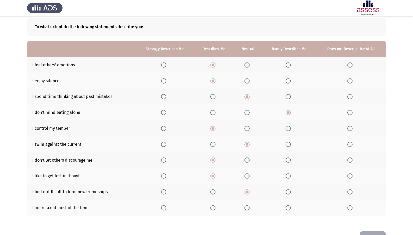
click at [166, 201] on span "Select an option" at bounding box center [163, 207] width 5 height 5
click at [166, 201] on input "Select an option" at bounding box center [163, 207] width 5 height 5
click at [382, 201] on button "Next" at bounding box center [373, 237] width 26 height 13
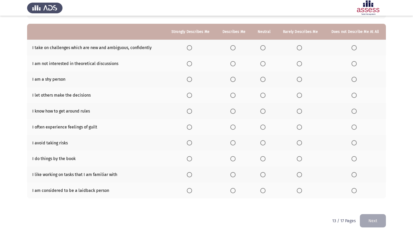
scroll to position [0, 0]
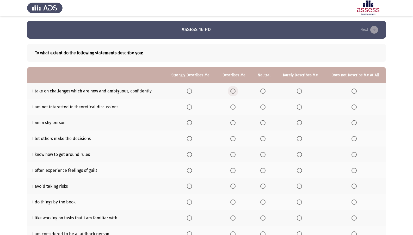
click at [235, 93] on span "Select an option" at bounding box center [232, 90] width 5 height 5
click at [235, 93] on input "Select an option" at bounding box center [232, 90] width 5 height 5
click at [302, 109] on span "Select an option" at bounding box center [299, 106] width 5 height 5
click at [302, 109] on input "Select an option" at bounding box center [299, 106] width 5 height 5
click at [235, 122] on span "Select an option" at bounding box center [232, 122] width 5 height 5
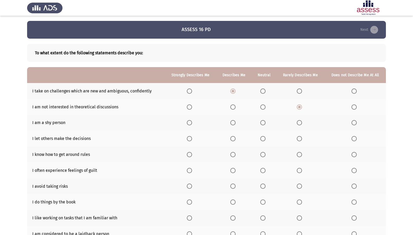
click at [235, 122] on input "Select an option" at bounding box center [232, 122] width 5 height 5
click at [266, 137] on span "Select an option" at bounding box center [262, 138] width 5 height 5
click at [266, 137] on input "Select an option" at bounding box center [262, 138] width 5 height 5
click at [263, 154] on span "Select an option" at bounding box center [262, 154] width 5 height 5
click at [263, 154] on input "Select an option" at bounding box center [262, 154] width 5 height 5
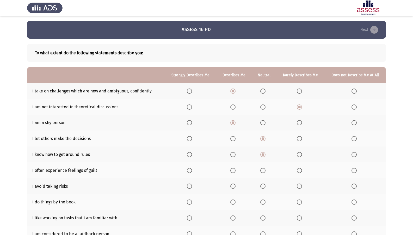
click at [261, 168] on span "Select an option" at bounding box center [262, 170] width 5 height 5
click at [261, 168] on input "Select an option" at bounding box center [262, 170] width 5 height 5
click at [299, 188] on span "Select an option" at bounding box center [299, 185] width 5 height 5
click at [299, 188] on input "Select an option" at bounding box center [299, 185] width 5 height 5
click at [266, 201] on span "Select an option" at bounding box center [262, 201] width 5 height 5
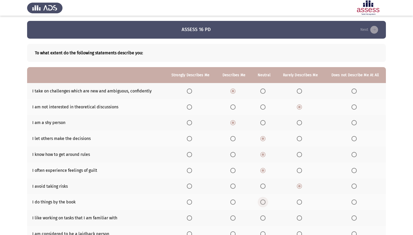
click at [266, 201] on input "Select an option" at bounding box center [262, 201] width 5 height 5
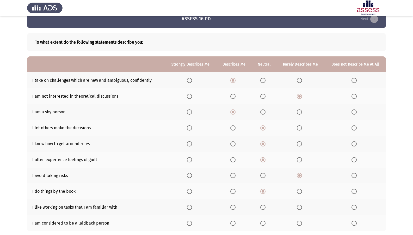
scroll to position [26, 0]
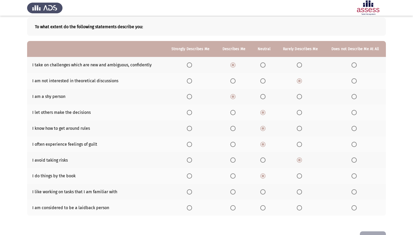
click at [257, 193] on th at bounding box center [264, 191] width 25 height 16
click at [266, 191] on span "Select an option" at bounding box center [262, 191] width 5 height 5
click at [266, 191] on input "Select an option" at bounding box center [262, 191] width 5 height 5
click at [263, 201] on span "Select an option" at bounding box center [262, 207] width 5 height 5
click at [263, 201] on input "Select an option" at bounding box center [262, 207] width 5 height 5
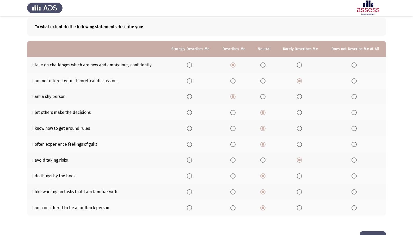
click at [373, 201] on button "Next" at bounding box center [373, 237] width 26 height 13
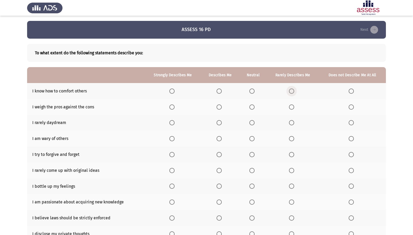
click at [293, 91] on span "Select an option" at bounding box center [291, 90] width 5 height 5
click at [293, 91] on input "Select an option" at bounding box center [291, 90] width 5 height 5
click at [219, 108] on span "Select an option" at bounding box center [219, 106] width 5 height 5
click at [219, 108] on input "Select an option" at bounding box center [219, 106] width 5 height 5
click at [252, 123] on span "Select an option" at bounding box center [251, 122] width 5 height 5
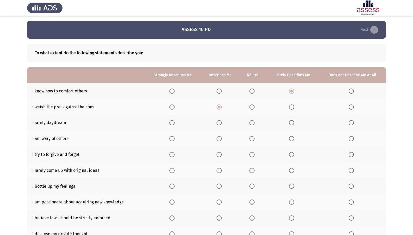
click at [252, 123] on input "Select an option" at bounding box center [251, 122] width 5 height 5
click at [251, 140] on span "Select an option" at bounding box center [251, 138] width 5 height 5
click at [251, 140] on input "Select an option" at bounding box center [251, 138] width 5 height 5
click at [218, 155] on span "Select an option" at bounding box center [219, 154] width 5 height 5
click at [218, 155] on input "Select an option" at bounding box center [219, 154] width 5 height 5
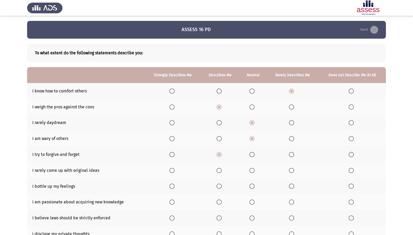
click at [292, 170] on span "Select an option" at bounding box center [291, 170] width 5 height 5
click at [292, 170] on input "Select an option" at bounding box center [291, 170] width 5 height 5
click at [254, 173] on th at bounding box center [253, 170] width 27 height 16
click at [254, 172] on span "Select an option" at bounding box center [251, 170] width 5 height 5
click at [254, 172] on input "Select an option" at bounding box center [251, 170] width 5 height 5
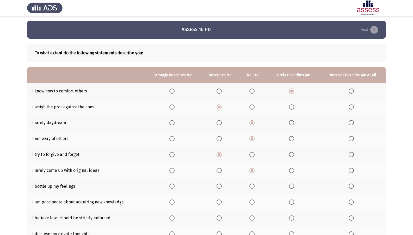
click at [174, 184] on span "Select an option" at bounding box center [171, 185] width 5 height 5
click at [174, 184] on input "Select an option" at bounding box center [171, 185] width 5 height 5
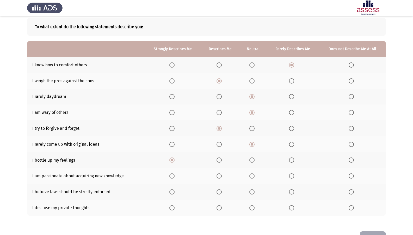
click at [177, 176] on label "Select an option" at bounding box center [172, 175] width 7 height 5
click at [175, 176] on input "Select an option" at bounding box center [171, 175] width 5 height 5
click at [250, 192] on span "Select an option" at bounding box center [251, 191] width 5 height 5
click at [250, 192] on input "Select an option" at bounding box center [251, 191] width 5 height 5
click at [256, 201] on label "Select an option" at bounding box center [252, 207] width 7 height 5
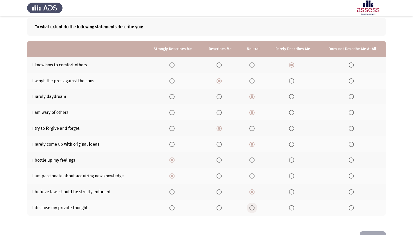
click at [255, 201] on input "Select an option" at bounding box center [251, 207] width 5 height 5
click at [377, 201] on button "Next" at bounding box center [373, 237] width 26 height 13
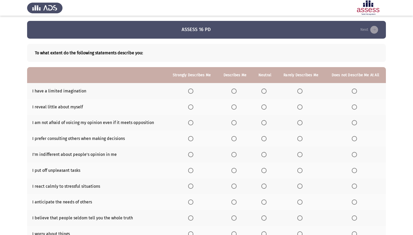
click at [351, 91] on th at bounding box center [355, 91] width 61 height 16
click at [354, 93] on span "Select an option" at bounding box center [354, 90] width 5 height 5
click at [354, 93] on input "Select an option" at bounding box center [354, 90] width 5 height 5
click at [192, 106] on span "Select an option" at bounding box center [190, 106] width 5 height 5
click at [192, 106] on input "Select an option" at bounding box center [190, 106] width 5 height 5
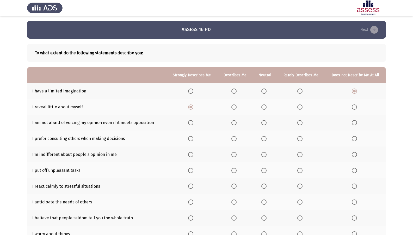
click at [267, 125] on th at bounding box center [264, 123] width 24 height 16
click at [264, 122] on span "Select an option" at bounding box center [263, 122] width 5 height 5
click at [264, 122] on input "Select an option" at bounding box center [263, 122] width 5 height 5
click at [233, 137] on span "Select an option" at bounding box center [233, 138] width 5 height 5
click at [233, 137] on input "Select an option" at bounding box center [233, 138] width 5 height 5
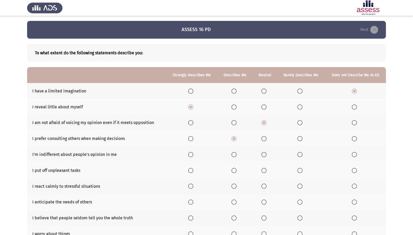
click at [267, 170] on span "Select an option" at bounding box center [263, 170] width 5 height 5
click at [267, 170] on input "Select an option" at bounding box center [263, 170] width 5 height 5
click at [263, 154] on span "Select an option" at bounding box center [263, 154] width 5 height 5
click at [263, 154] on input "Select an option" at bounding box center [263, 154] width 5 height 5
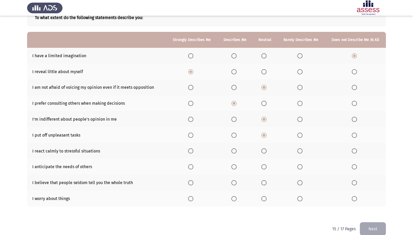
scroll to position [17, 0]
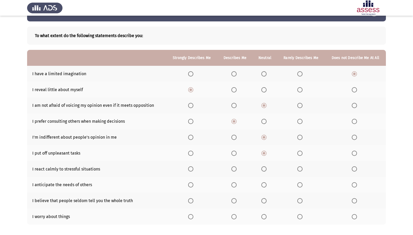
click at [235, 169] on span "Select an option" at bounding box center [233, 168] width 5 height 5
click at [235, 169] on input "Select an option" at bounding box center [233, 168] width 5 height 5
click at [264, 186] on span "Select an option" at bounding box center [263, 184] width 5 height 5
click at [264, 186] on input "Select an option" at bounding box center [263, 184] width 5 height 5
click at [266, 200] on span "Select an option" at bounding box center [263, 200] width 5 height 5
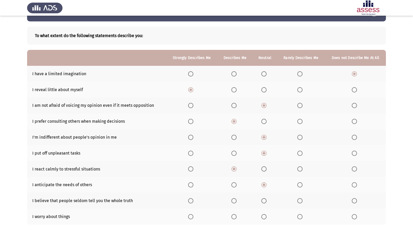
click at [266, 200] on input "Select an option" at bounding box center [263, 200] width 5 height 5
click at [303, 201] on label "Select an option" at bounding box center [300, 216] width 7 height 5
click at [303, 201] on input "Select an option" at bounding box center [299, 216] width 5 height 5
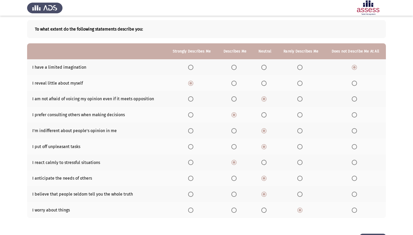
scroll to position [43, 0]
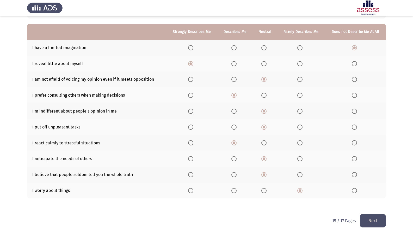
click at [377, 201] on button "Next" at bounding box center [373, 220] width 26 height 13
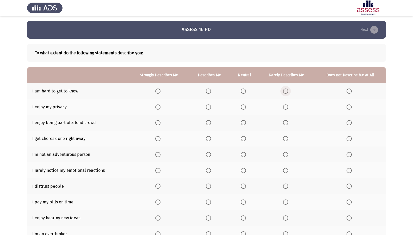
click at [285, 89] on span "Select an option" at bounding box center [285, 90] width 5 height 5
click at [285, 89] on input "Select an option" at bounding box center [285, 90] width 5 height 5
click at [158, 105] on span "Select an option" at bounding box center [157, 106] width 5 height 5
click at [158, 105] on input "Select an option" at bounding box center [157, 106] width 5 height 5
click at [287, 123] on span "Select an option" at bounding box center [285, 122] width 5 height 5
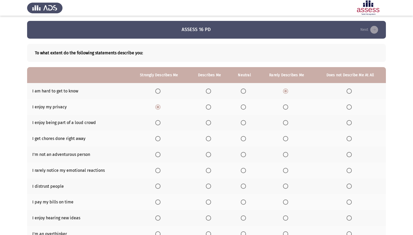
click at [287, 123] on input "Select an option" at bounding box center [285, 122] width 5 height 5
click at [286, 141] on span "Select an option" at bounding box center [285, 138] width 5 height 5
click at [286, 141] on input "Select an option" at bounding box center [285, 138] width 5 height 5
click at [286, 153] on span "Select an option" at bounding box center [285, 154] width 5 height 5
click at [286, 153] on input "Select an option" at bounding box center [285, 154] width 5 height 5
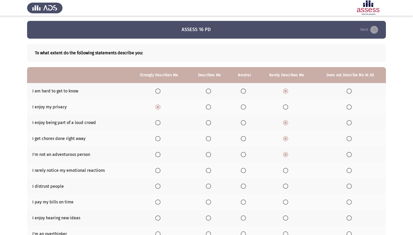
click at [287, 172] on span "Select an option" at bounding box center [285, 170] width 5 height 5
click at [287, 172] on input "Select an option" at bounding box center [285, 170] width 5 height 5
click at [246, 184] on span "Select an option" at bounding box center [243, 185] width 5 height 5
click at [246, 184] on input "Select an option" at bounding box center [243, 185] width 5 height 5
click at [212, 200] on label "Select an option" at bounding box center [209, 201] width 7 height 5
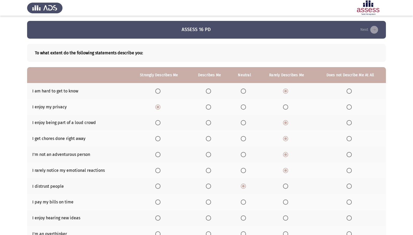
click at [211, 200] on input "Select an option" at bounding box center [208, 201] width 5 height 5
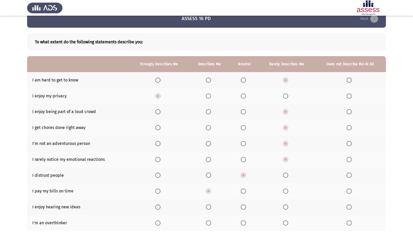
scroll to position [26, 0]
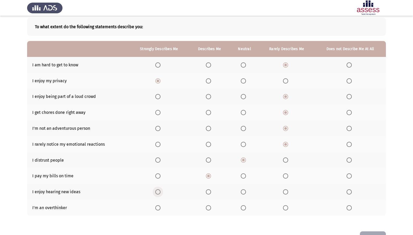
drag, startPoint x: 158, startPoint y: 190, endPoint x: 154, endPoint y: 192, distance: 4.8
click at [155, 192] on th at bounding box center [159, 191] width 60 height 16
click at [161, 192] on label "Select an option" at bounding box center [158, 191] width 7 height 5
click at [161, 192] on input "Select an option" at bounding box center [157, 191] width 5 height 5
click at [209, 201] on span "Select an option" at bounding box center [208, 207] width 5 height 5
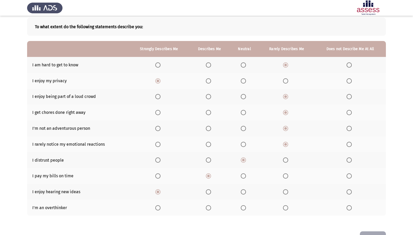
click at [209, 201] on input "Select an option" at bounding box center [208, 207] width 5 height 5
click at [371, 201] on button "Next" at bounding box center [373, 237] width 26 height 13
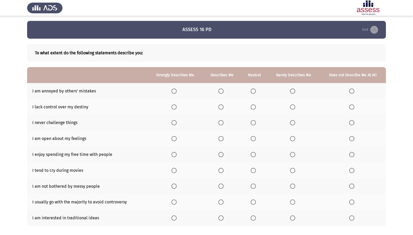
click at [220, 89] on span "Select an option" at bounding box center [220, 90] width 5 height 5
click at [220, 89] on input "Select an option" at bounding box center [220, 90] width 5 height 5
click at [255, 105] on span "Select an option" at bounding box center [253, 106] width 5 height 5
click at [255, 105] on input "Select an option" at bounding box center [253, 106] width 5 height 5
click at [294, 124] on span "Select an option" at bounding box center [292, 122] width 5 height 5
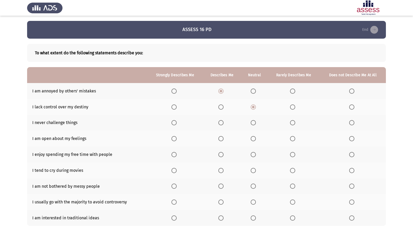
click at [294, 124] on input "Select an option" at bounding box center [292, 122] width 5 height 5
click at [294, 136] on span "Select an option" at bounding box center [292, 138] width 5 height 5
click at [294, 136] on input "Select an option" at bounding box center [292, 138] width 5 height 5
click at [257, 154] on label "Select an option" at bounding box center [254, 154] width 7 height 5
click at [256, 154] on input "Select an option" at bounding box center [253, 154] width 5 height 5
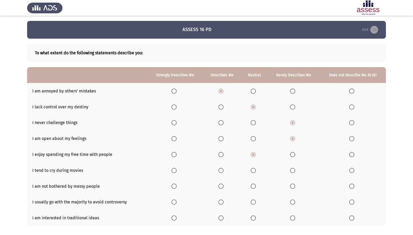
click at [350, 169] on span "Select an option" at bounding box center [351, 170] width 5 height 5
click at [350, 169] on input "Select an option" at bounding box center [351, 170] width 5 height 5
click at [350, 184] on span "Select an option" at bounding box center [351, 185] width 5 height 5
click at [350, 184] on input "Select an option" at bounding box center [351, 185] width 5 height 5
click at [295, 201] on span "Select an option" at bounding box center [292, 201] width 5 height 5
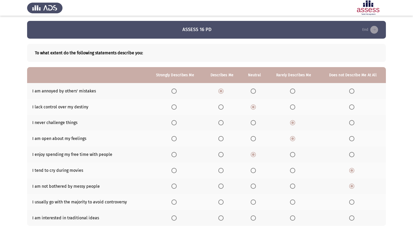
click at [295, 201] on input "Select an option" at bounding box center [292, 201] width 5 height 5
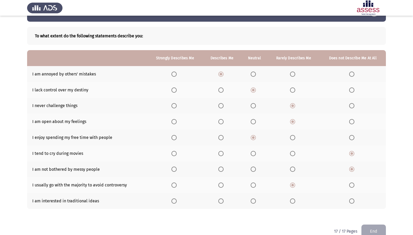
scroll to position [26, 0]
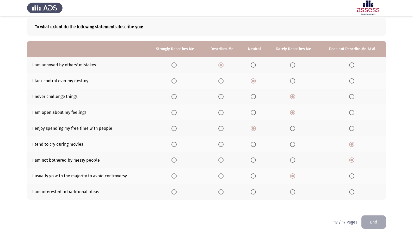
click at [294, 189] on span "Select an option" at bounding box center [292, 191] width 5 height 5
click at [294, 189] on input "Select an option" at bounding box center [292, 191] width 5 height 5
click at [253, 189] on span "Select an option" at bounding box center [253, 191] width 5 height 5
click at [253, 189] on input "Select an option" at bounding box center [253, 191] width 5 height 5
click at [372, 201] on button "End" at bounding box center [373, 221] width 24 height 13
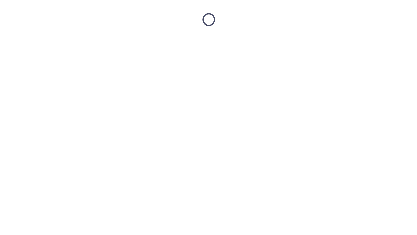
scroll to position [0, 0]
